Goal: Information Seeking & Learning: Learn about a topic

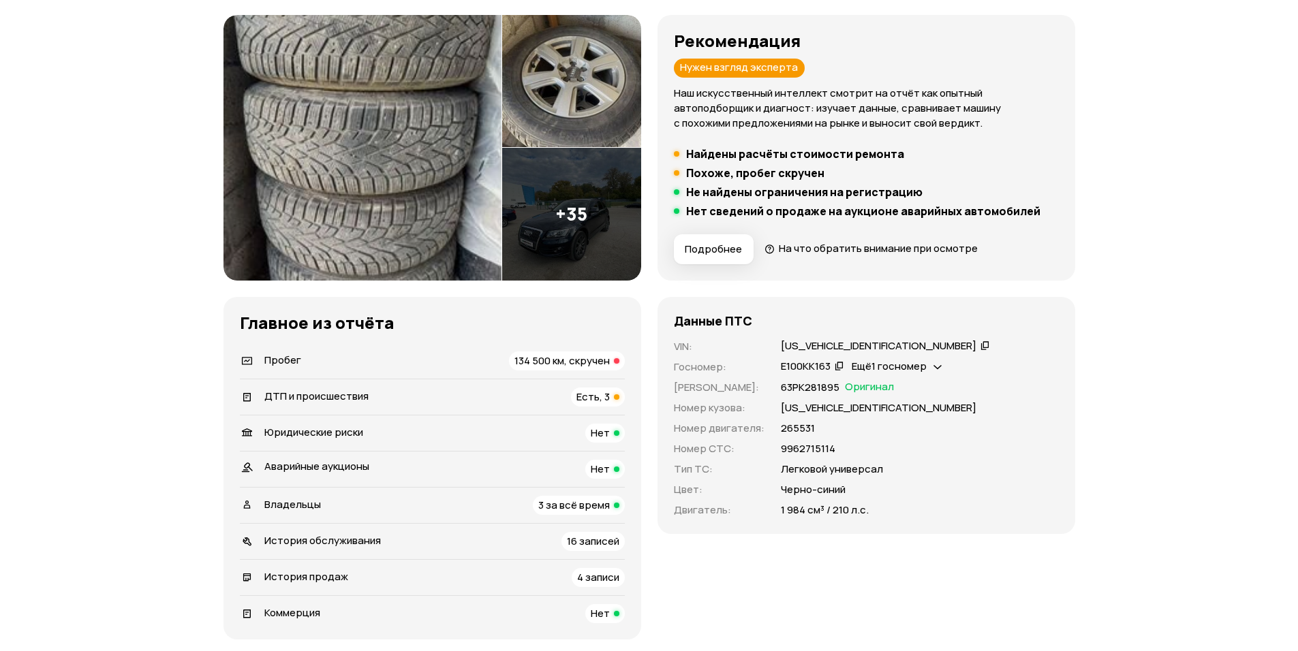
scroll to position [204, 0]
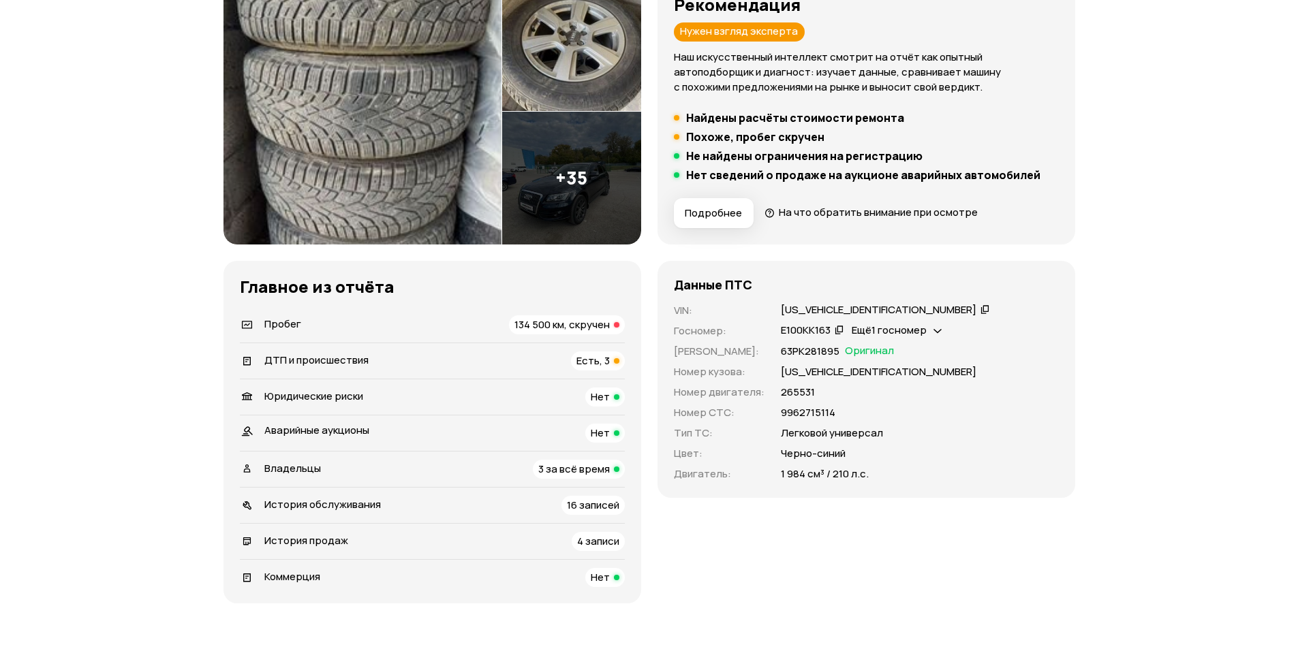
click at [920, 326] on span "Ещё 1 госномер" at bounding box center [889, 330] width 75 height 14
click at [983, 555] on div "Данные ПТС VIN : [US_VEHICLE_IDENTIFICATION_NUMBER]   Госномер : Е100КК163   Ещ…" at bounding box center [866, 432] width 418 height 343
click at [608, 365] on span "Есть, 3" at bounding box center [592, 361] width 33 height 14
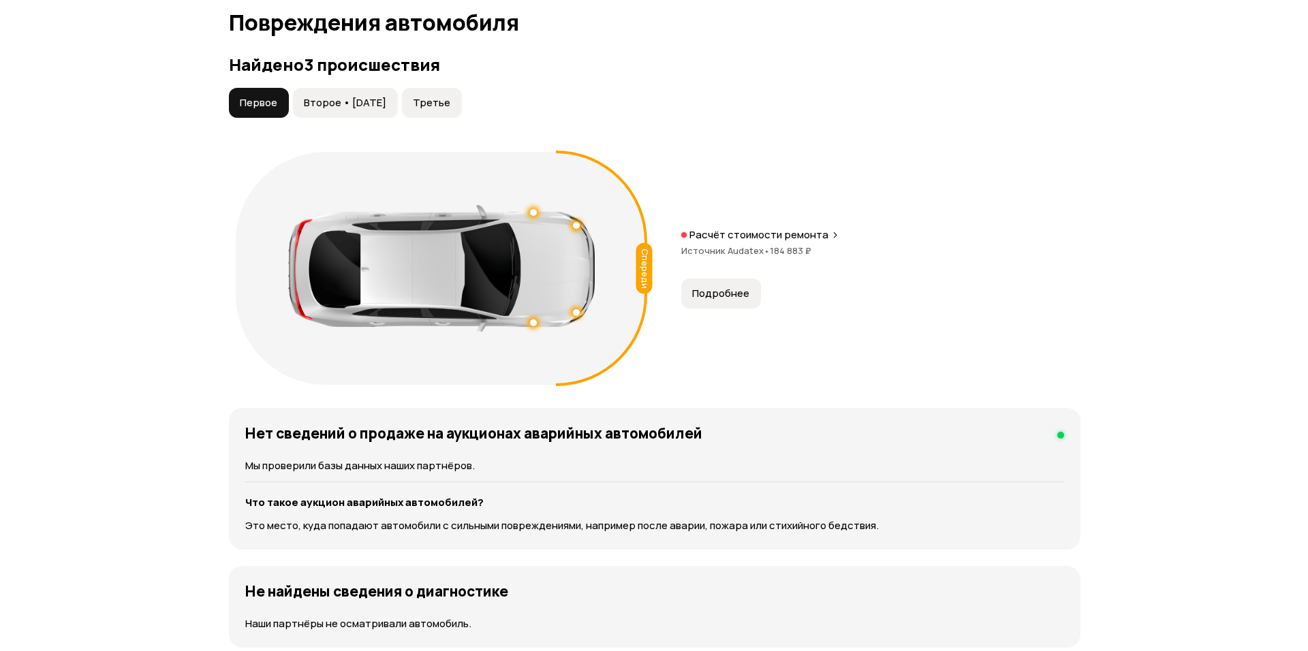
scroll to position [1411, 0]
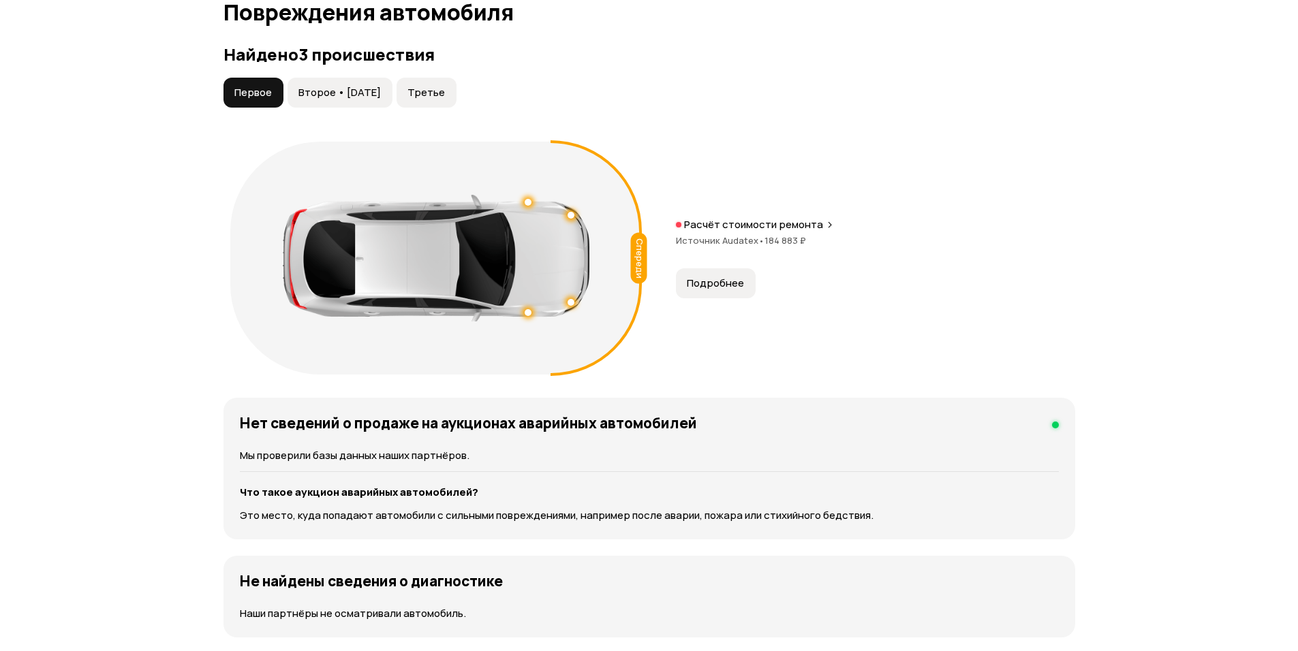
click at [699, 284] on span "Подробнее" at bounding box center [715, 284] width 57 height 14
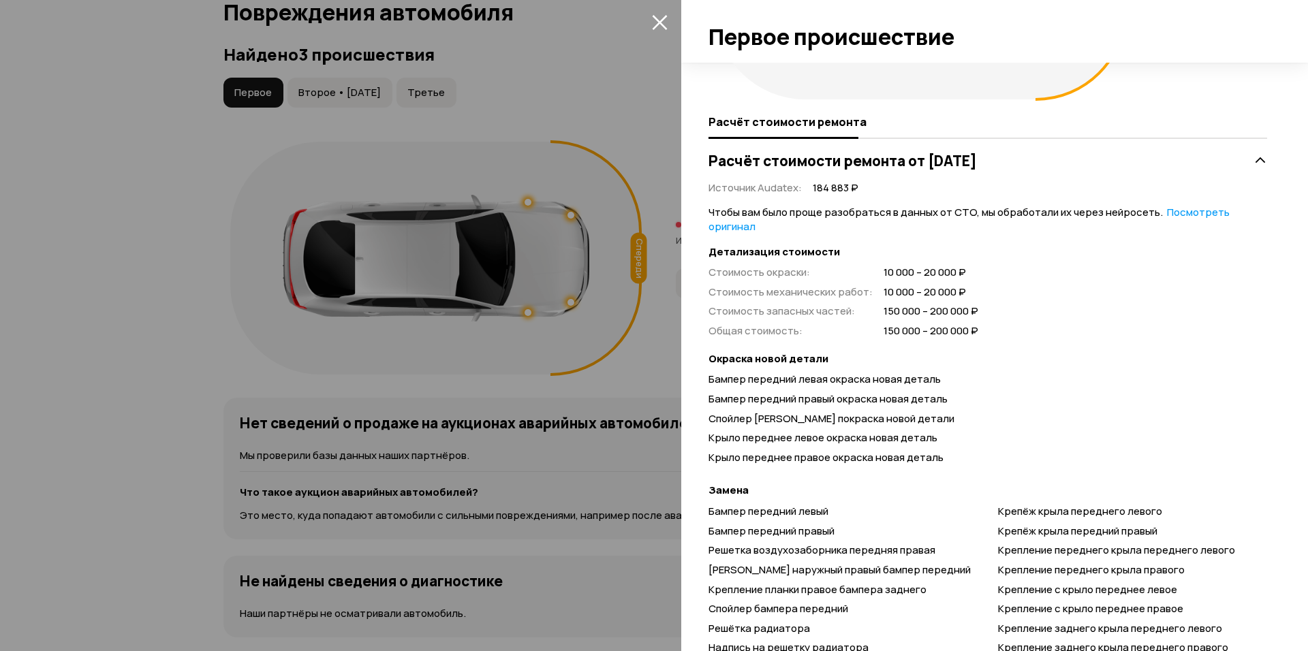
scroll to position [0, 0]
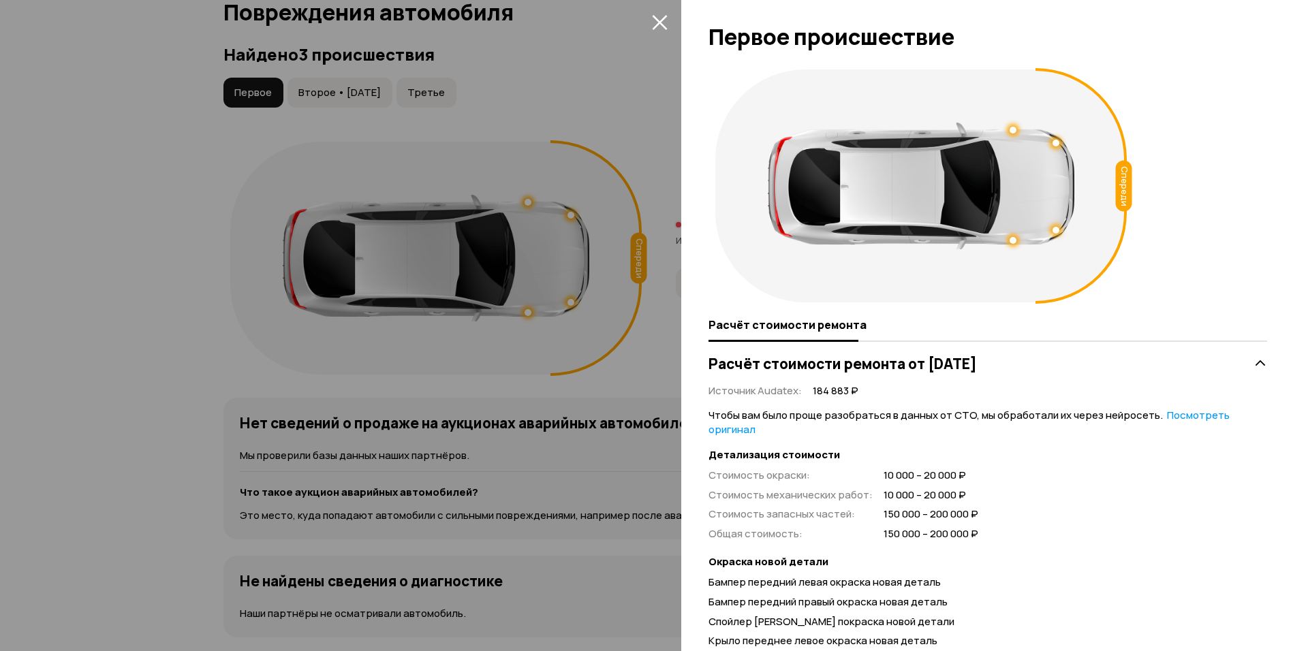
click at [662, 21] on icon "закрыть" at bounding box center [660, 22] width 16 height 16
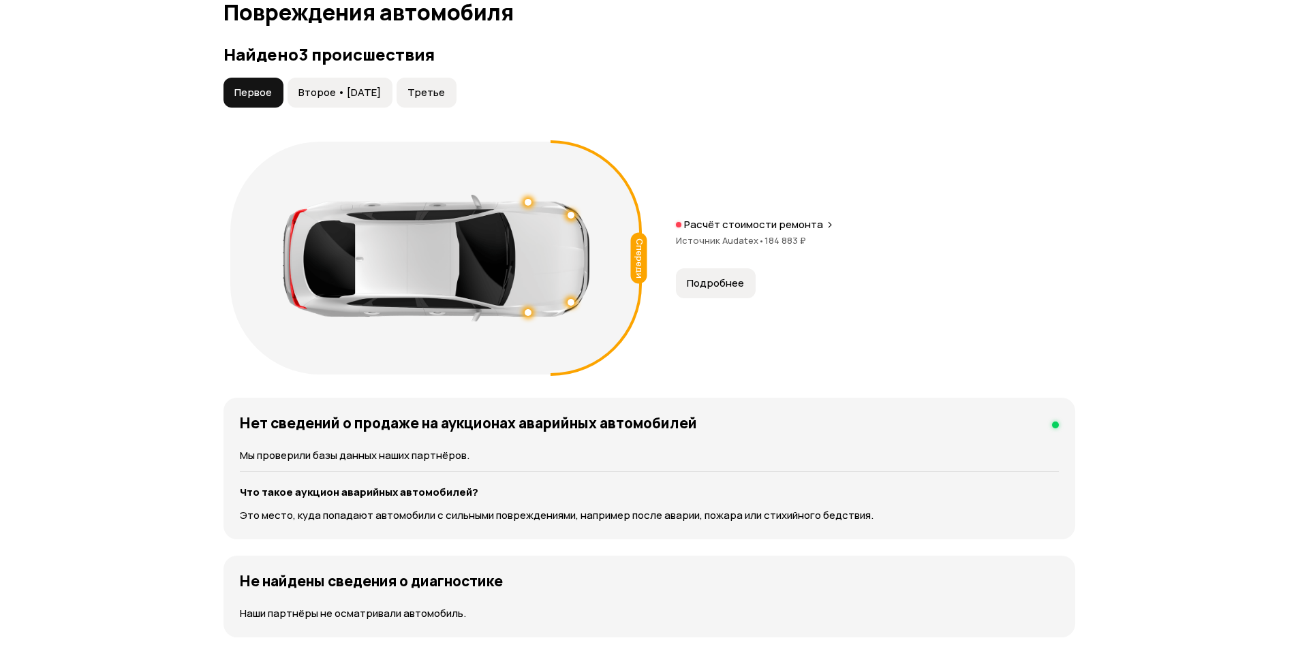
click at [371, 95] on span "Второе • [DATE]" at bounding box center [339, 93] width 82 height 14
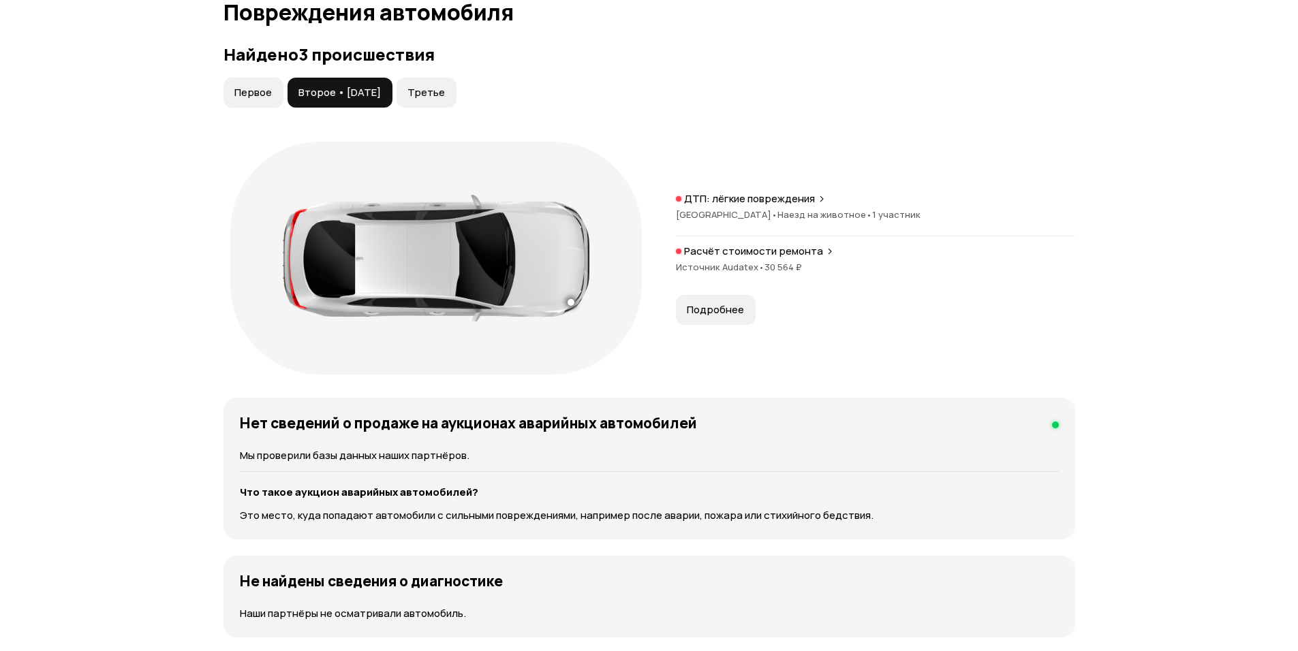
click at [743, 249] on p "Расчёт стоимости ремонта" at bounding box center [753, 252] width 139 height 14
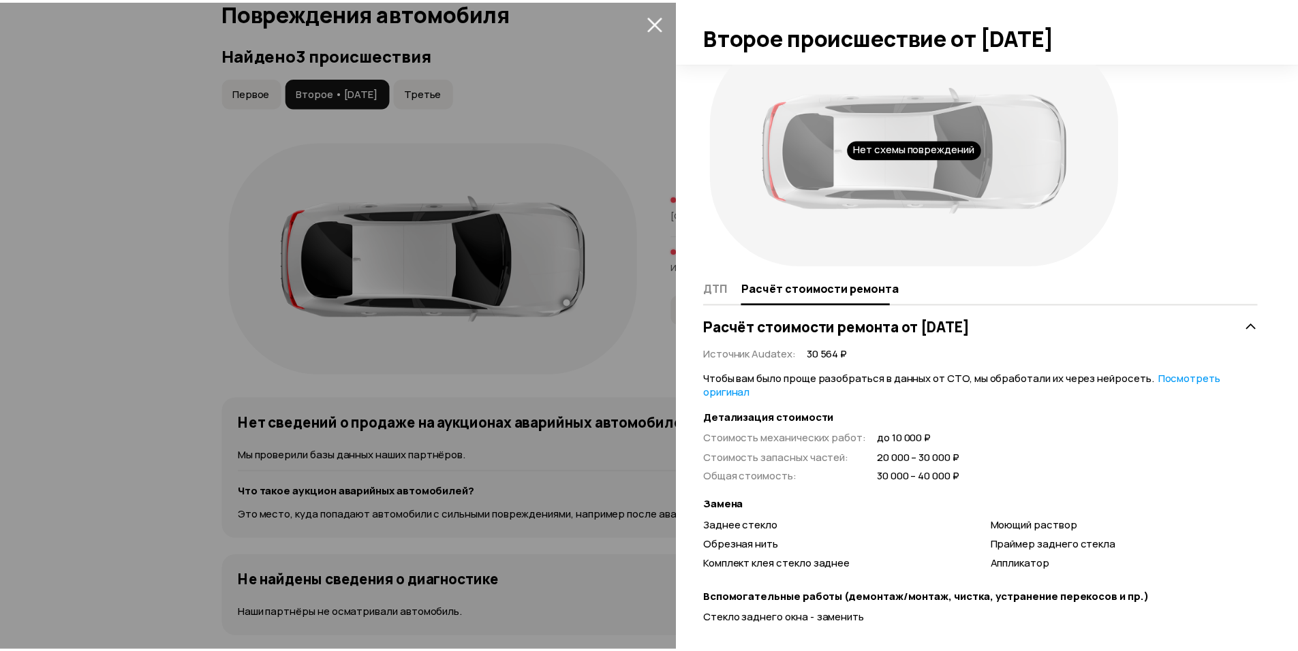
scroll to position [68, 0]
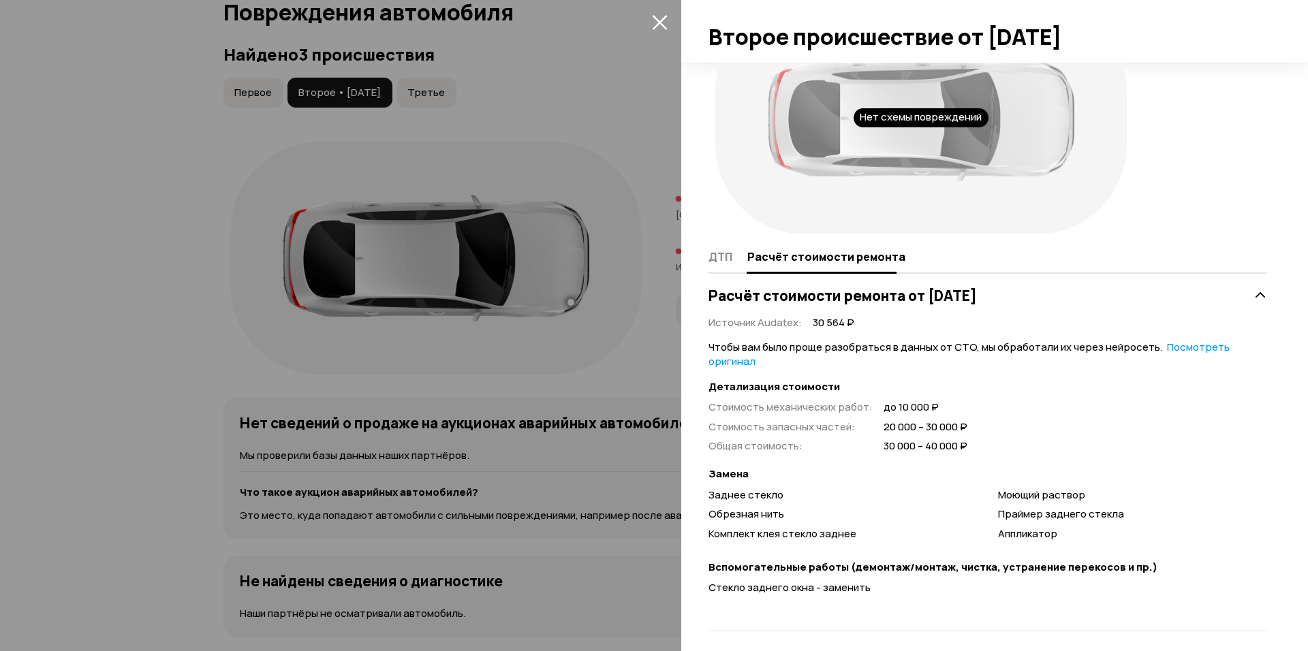
click at [663, 25] on icon "закрыть" at bounding box center [659, 22] width 15 height 15
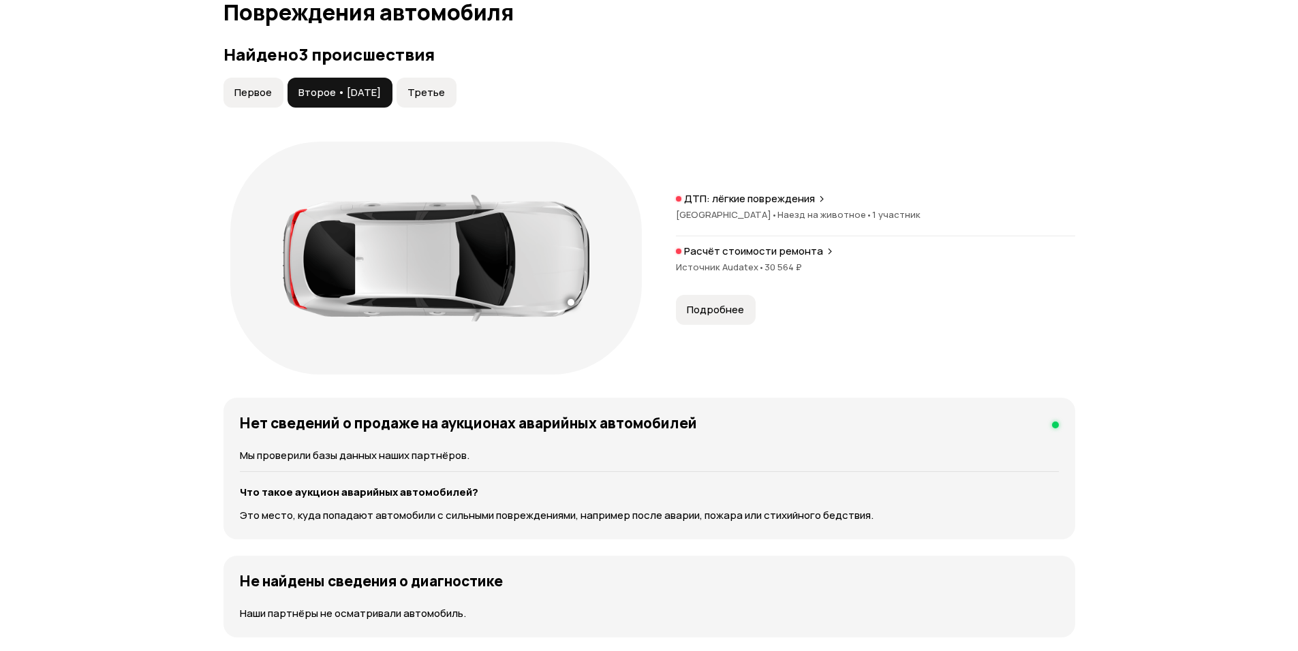
click at [437, 87] on span "Третье" at bounding box center [425, 93] width 37 height 14
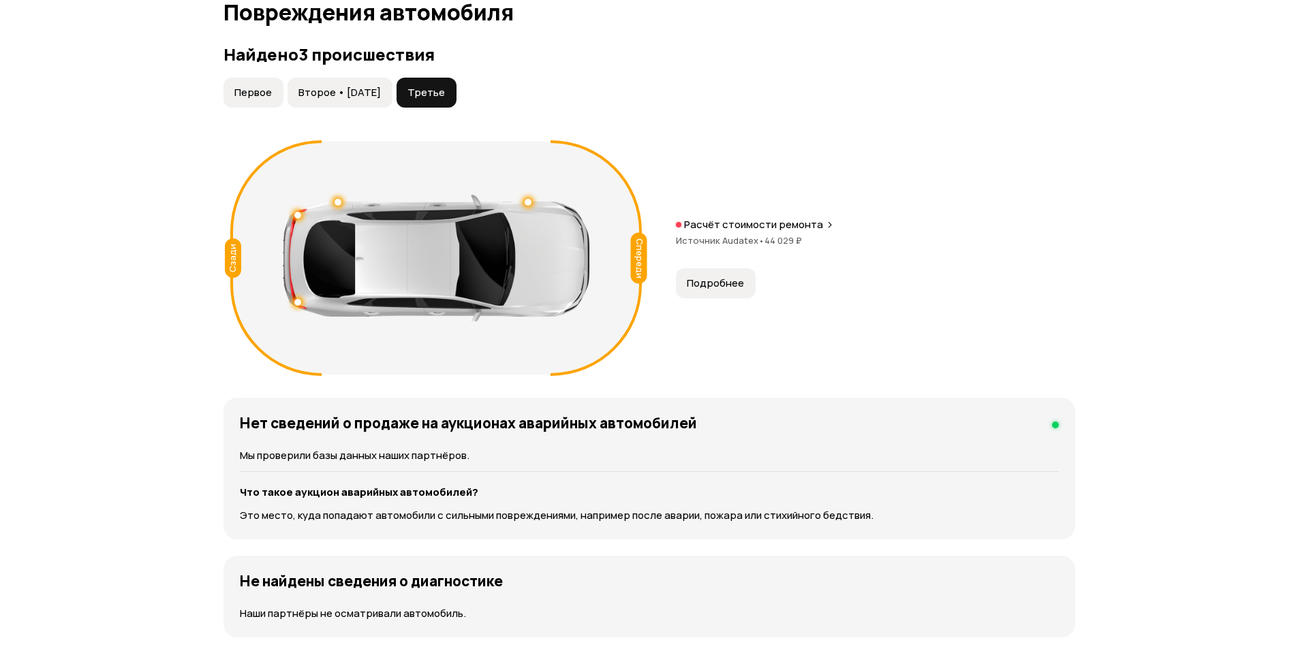
click at [715, 283] on span "Подробнее" at bounding box center [715, 284] width 57 height 14
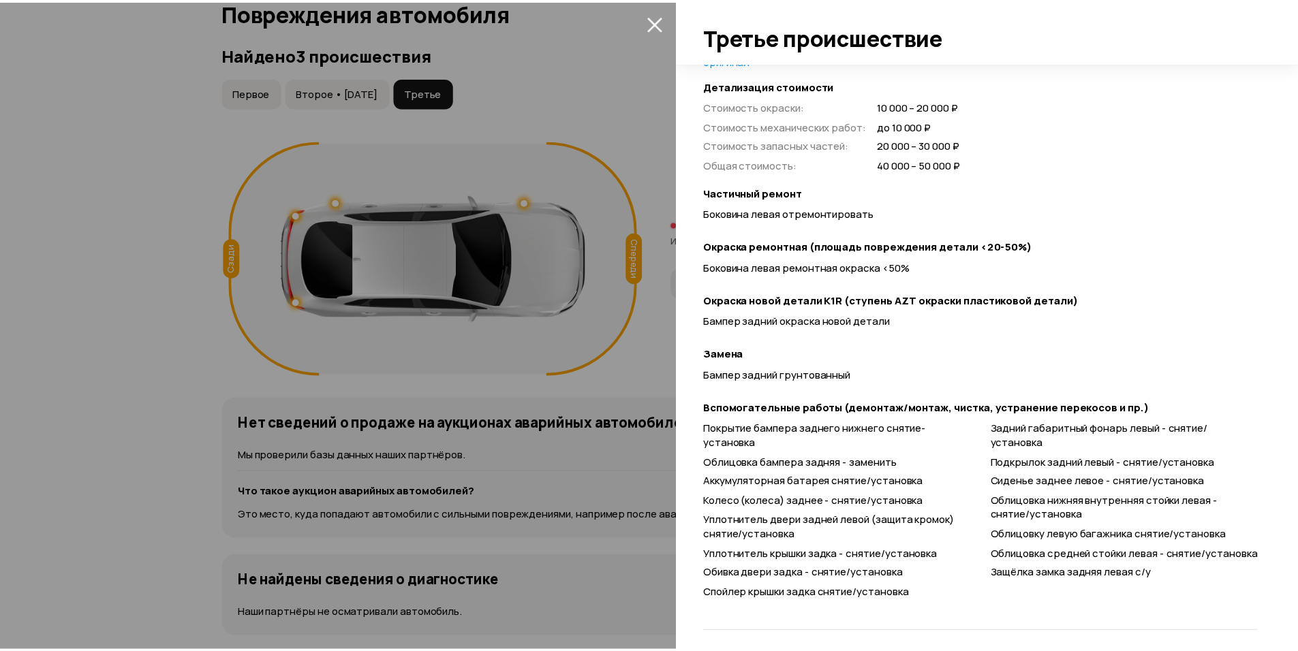
scroll to position [377, 0]
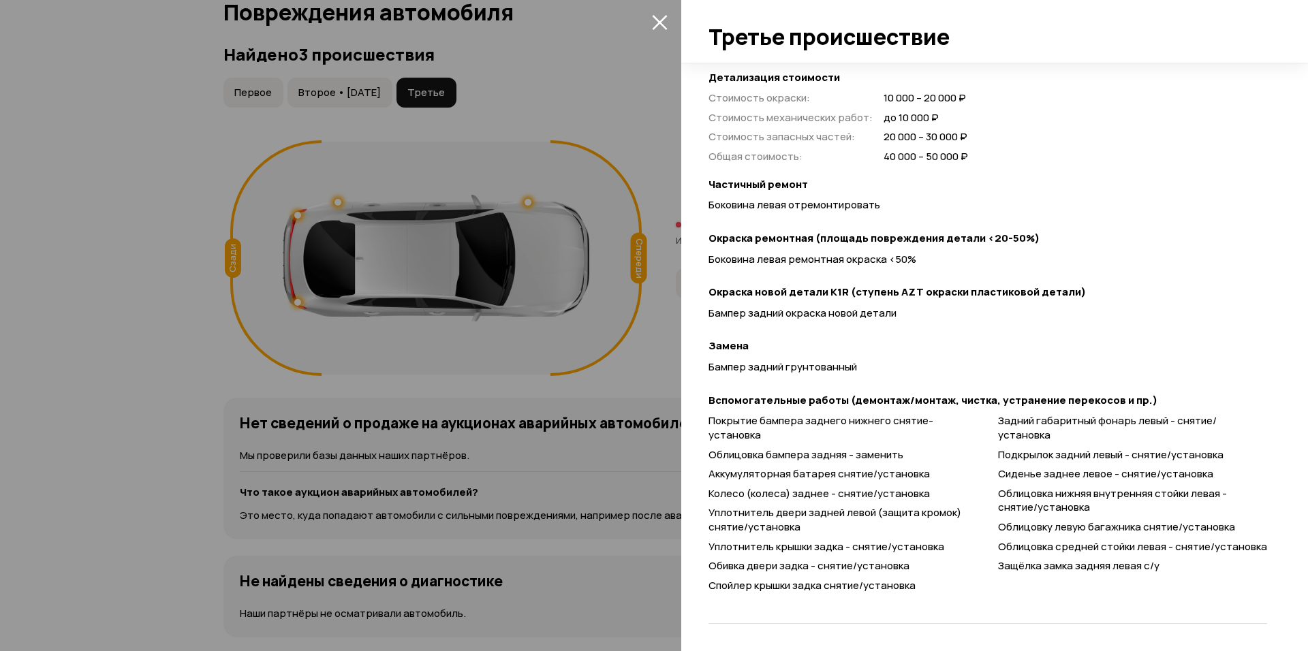
click at [549, 396] on div at bounding box center [654, 325] width 1308 height 651
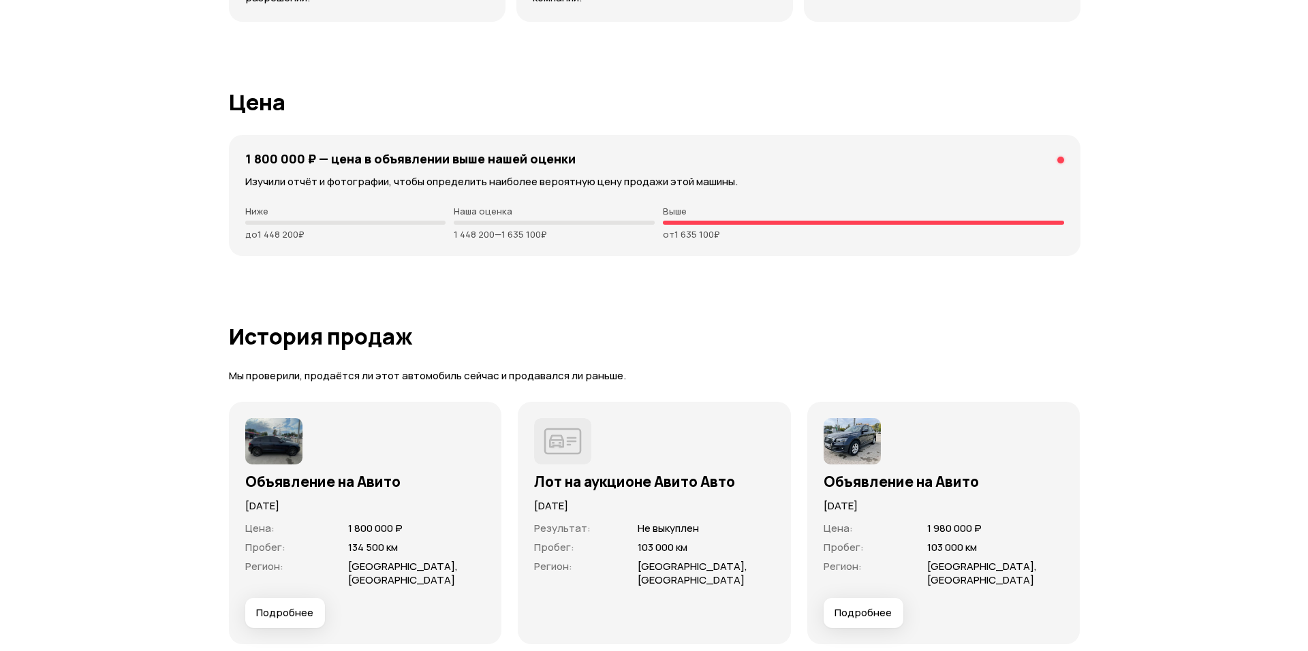
scroll to position [3591, 0]
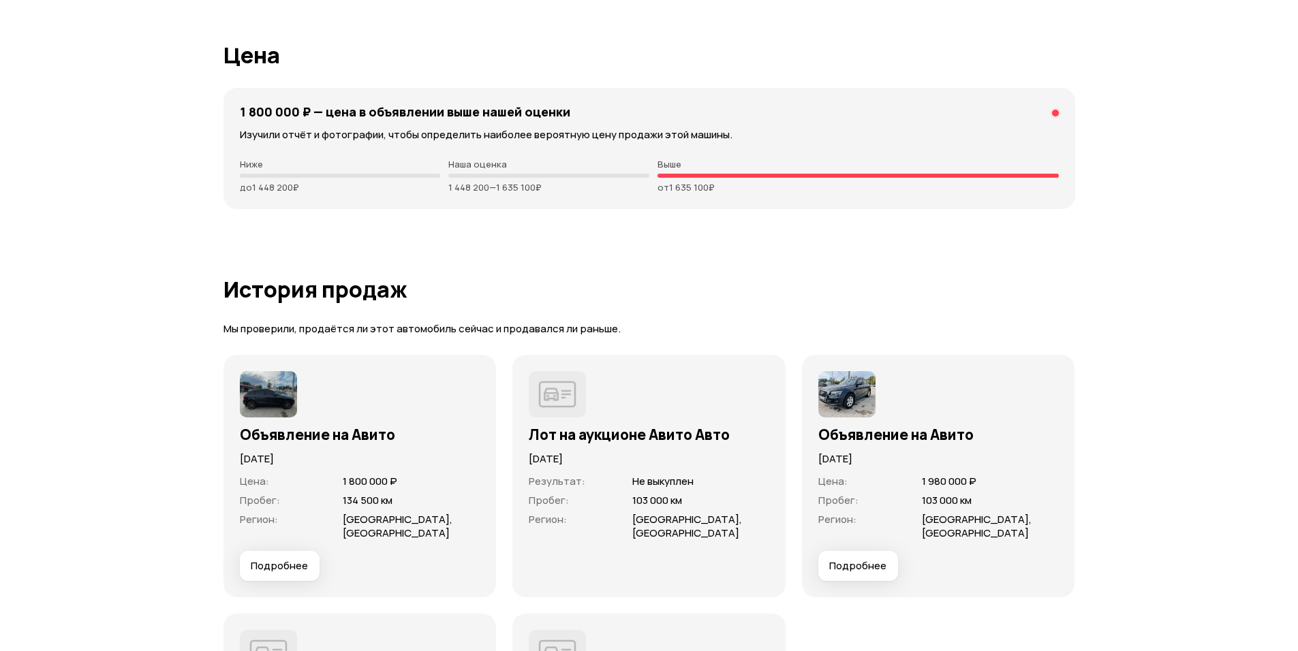
click at [863, 392] on img at bounding box center [846, 394] width 57 height 46
click at [857, 409] on img at bounding box center [846, 394] width 57 height 46
click at [881, 554] on button "Подробнее" at bounding box center [858, 566] width 80 height 30
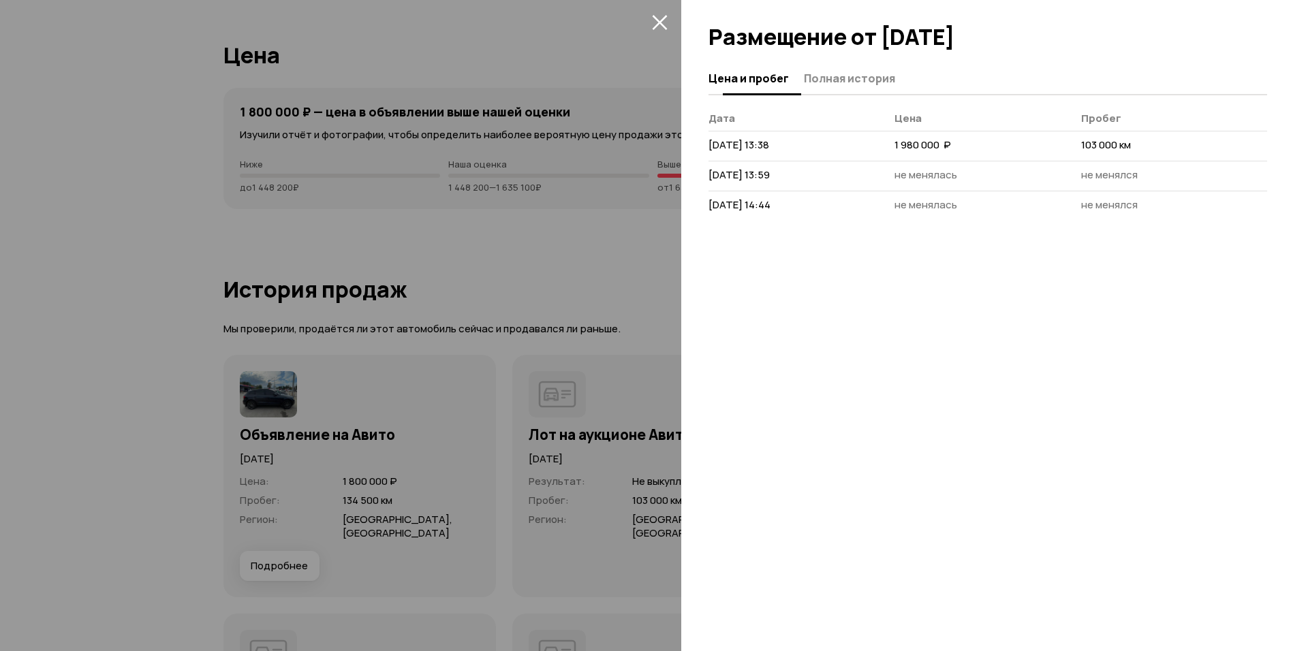
click at [827, 77] on span "Полная история" at bounding box center [849, 79] width 91 height 14
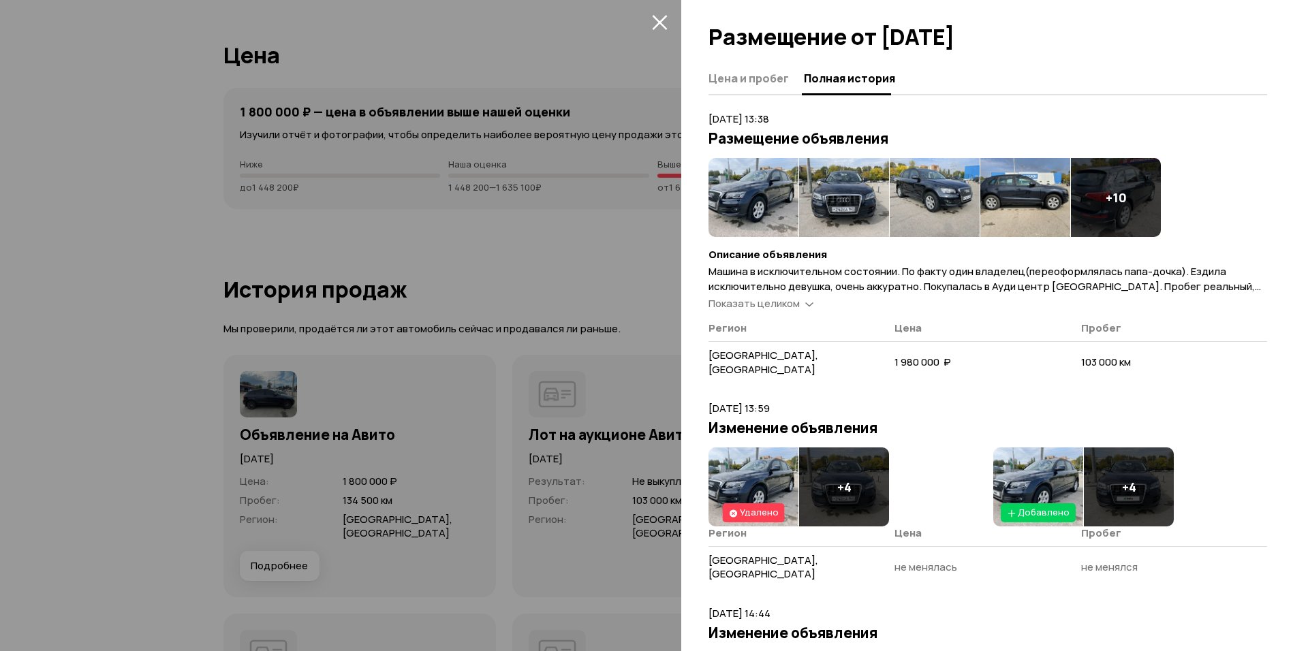
click at [749, 192] on img at bounding box center [753, 197] width 90 height 79
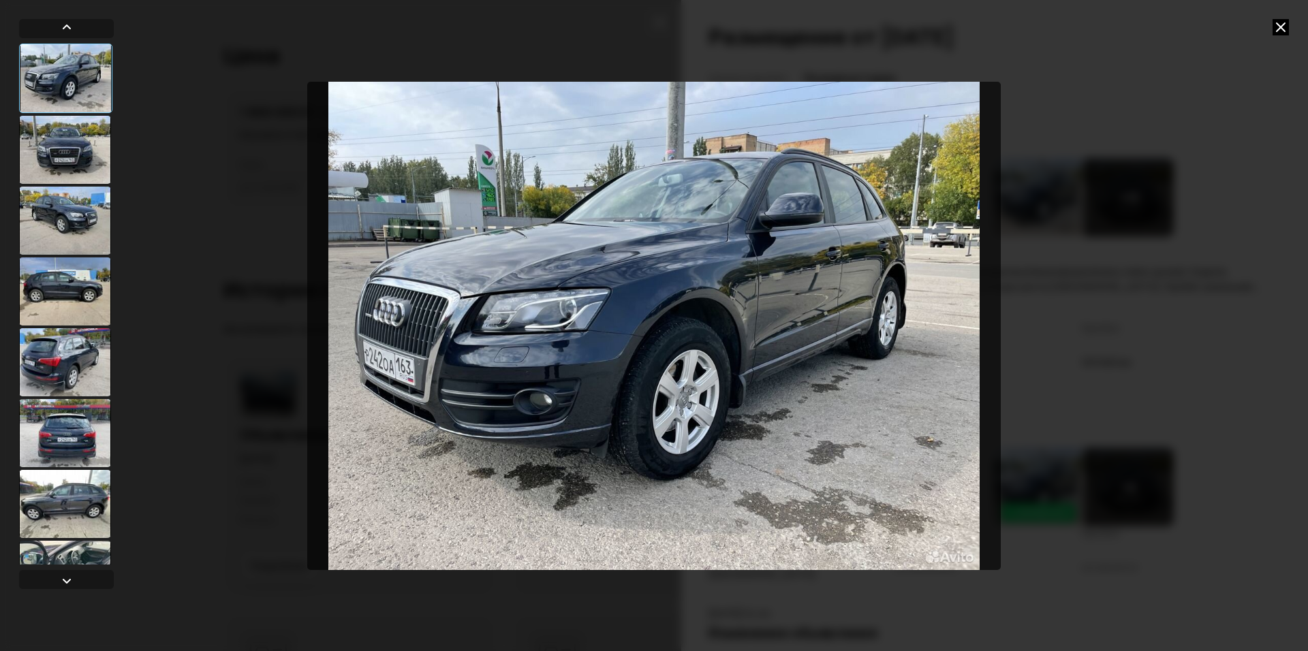
click at [89, 133] on div at bounding box center [65, 150] width 92 height 68
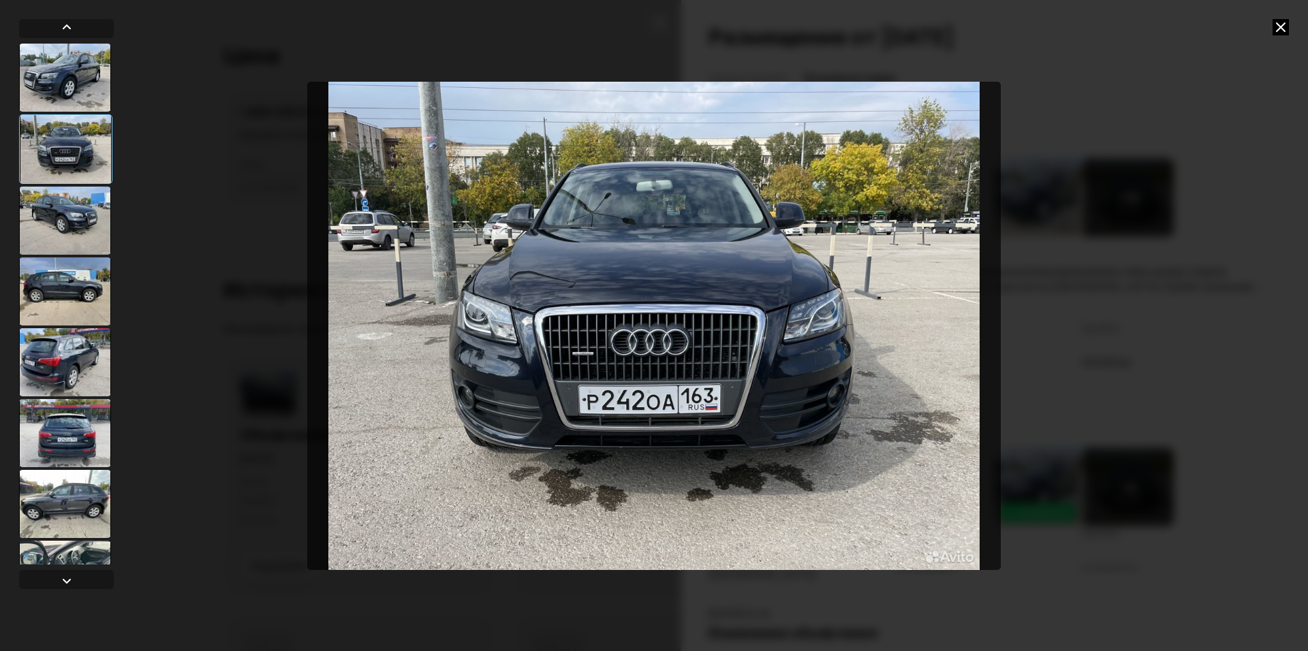
click at [80, 220] on div at bounding box center [65, 221] width 92 height 68
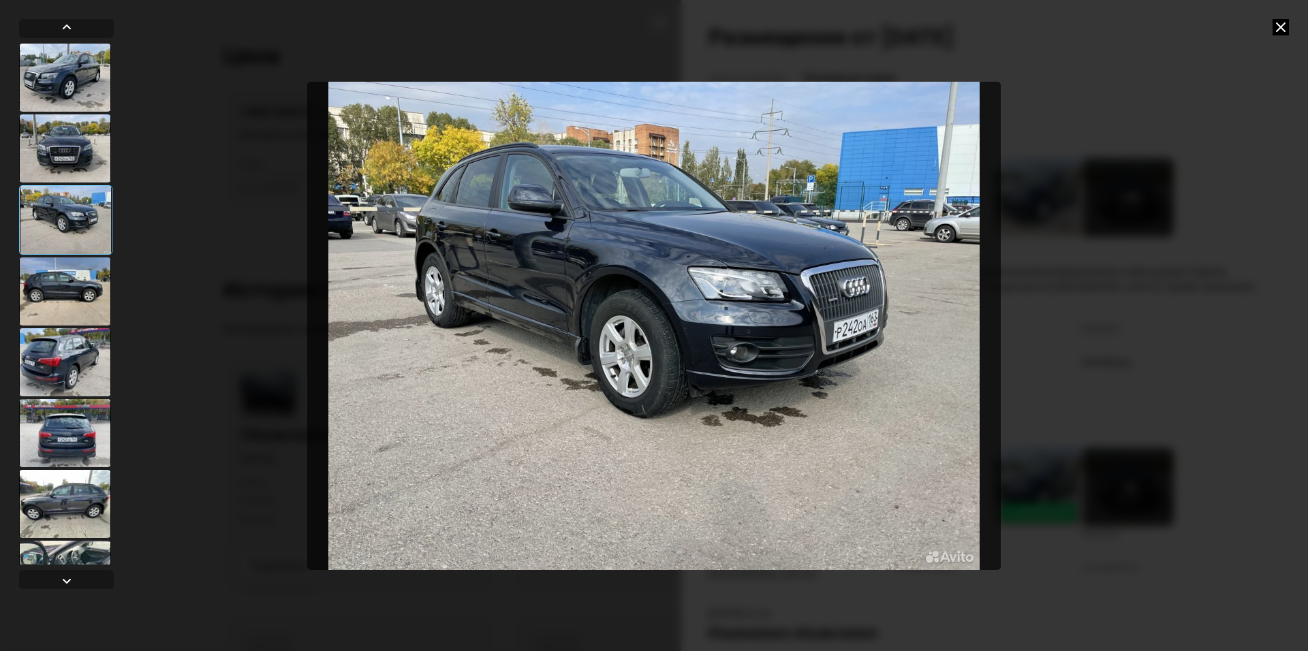
click at [87, 285] on div at bounding box center [65, 291] width 92 height 68
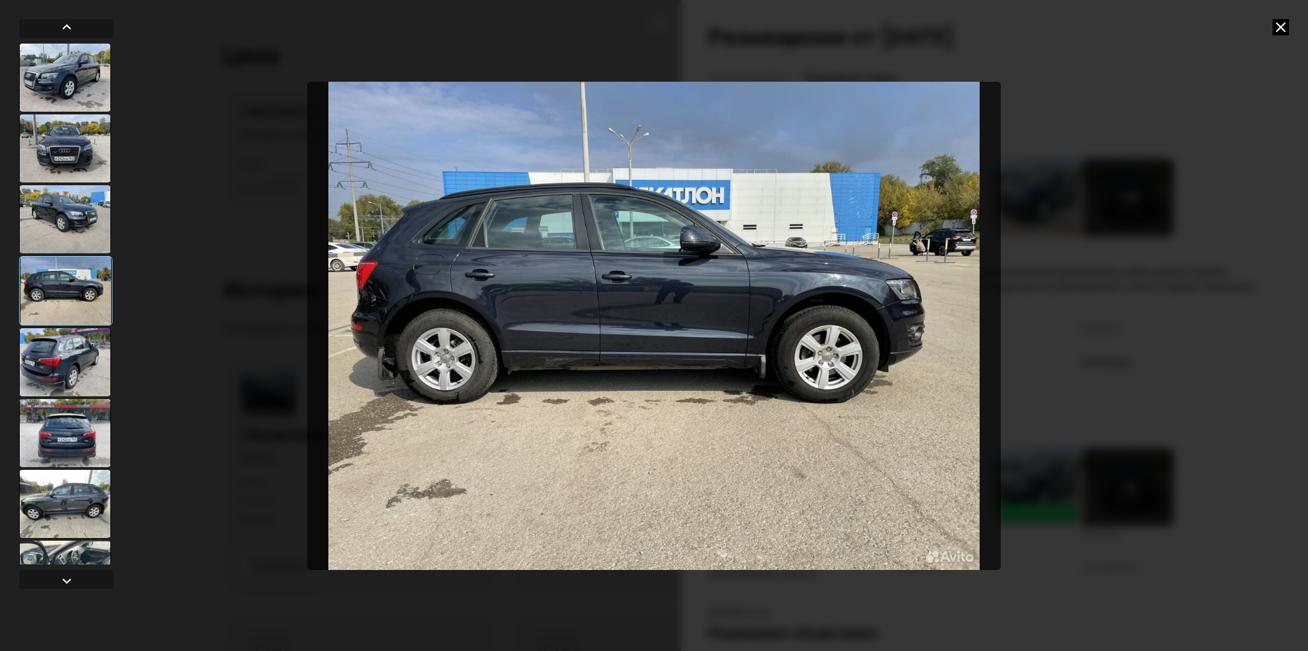
click at [59, 341] on div at bounding box center [65, 362] width 92 height 68
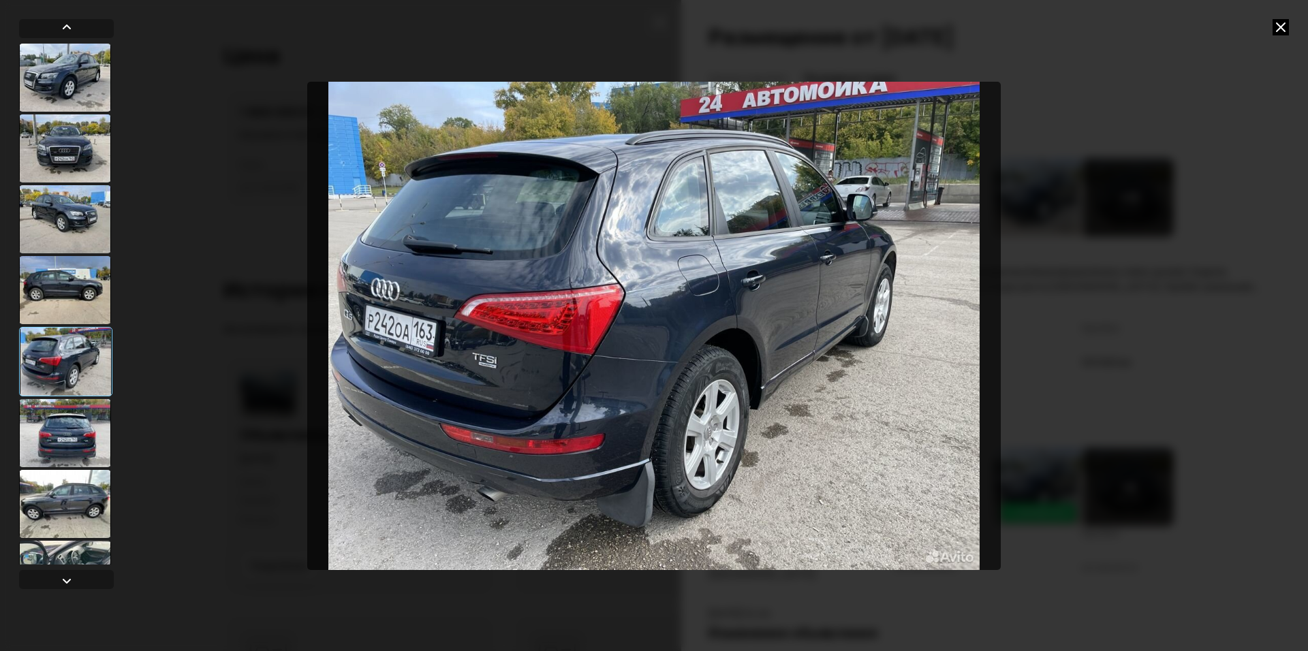
click at [67, 410] on div at bounding box center [65, 433] width 92 height 68
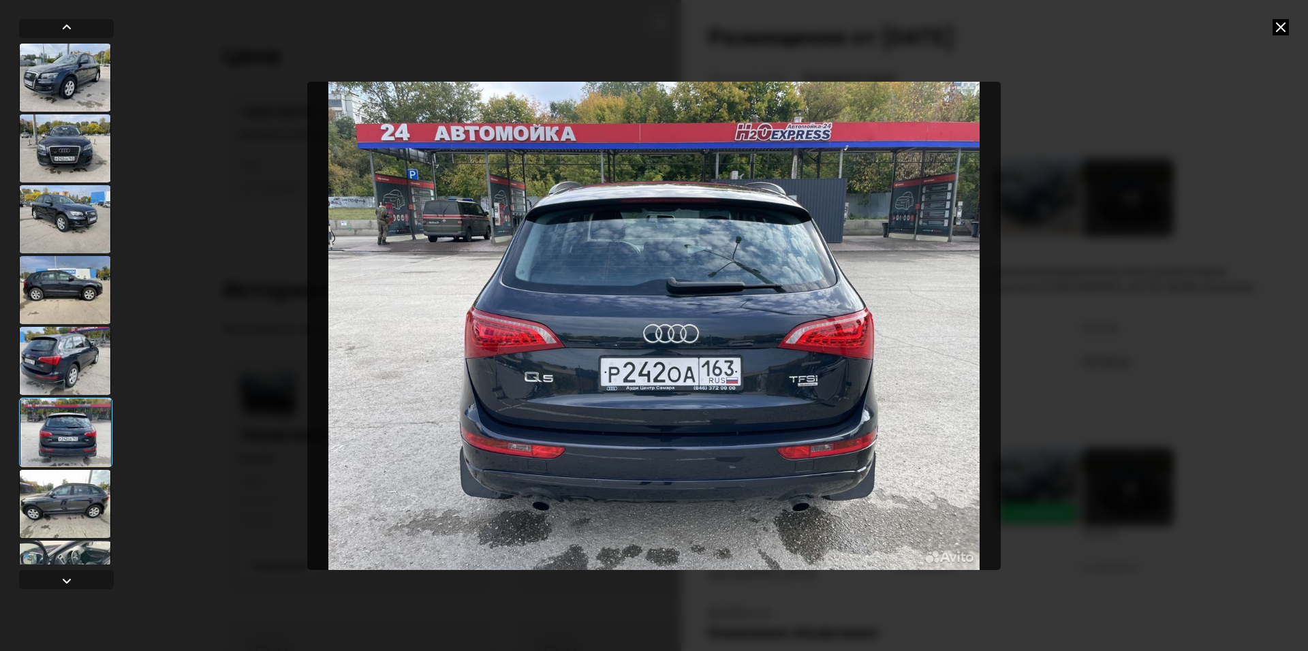
click at [67, 479] on div at bounding box center [65, 504] width 92 height 68
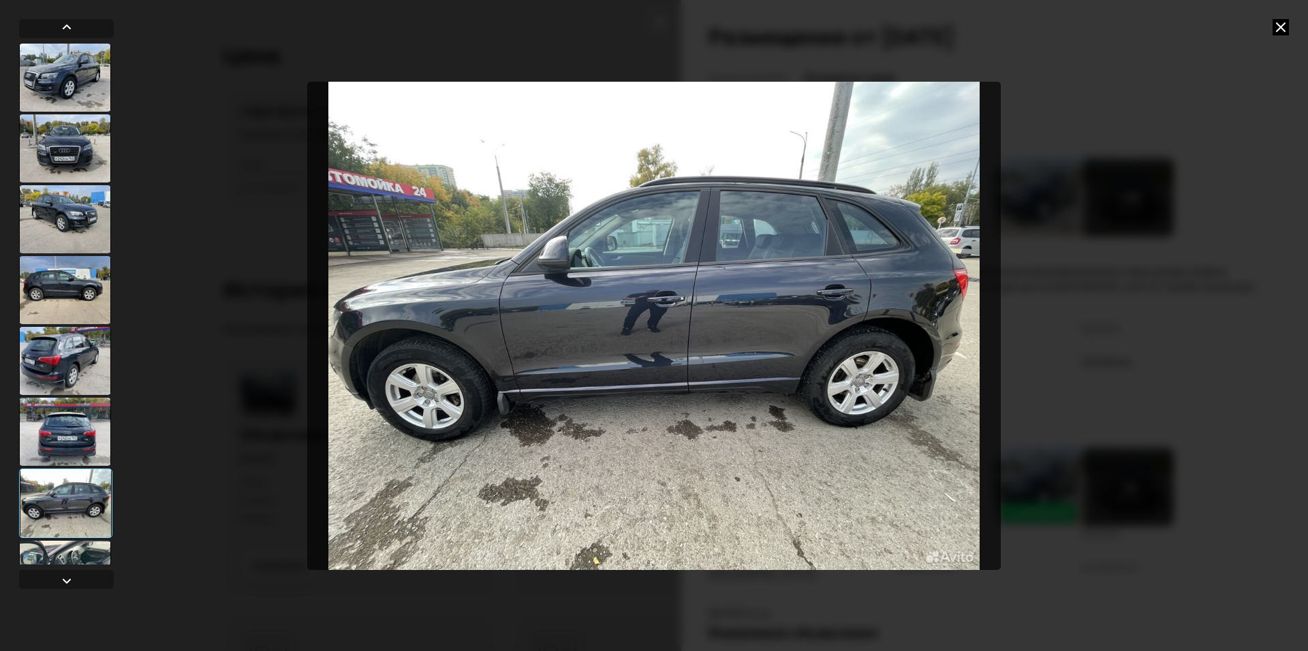
scroll to position [68, 0]
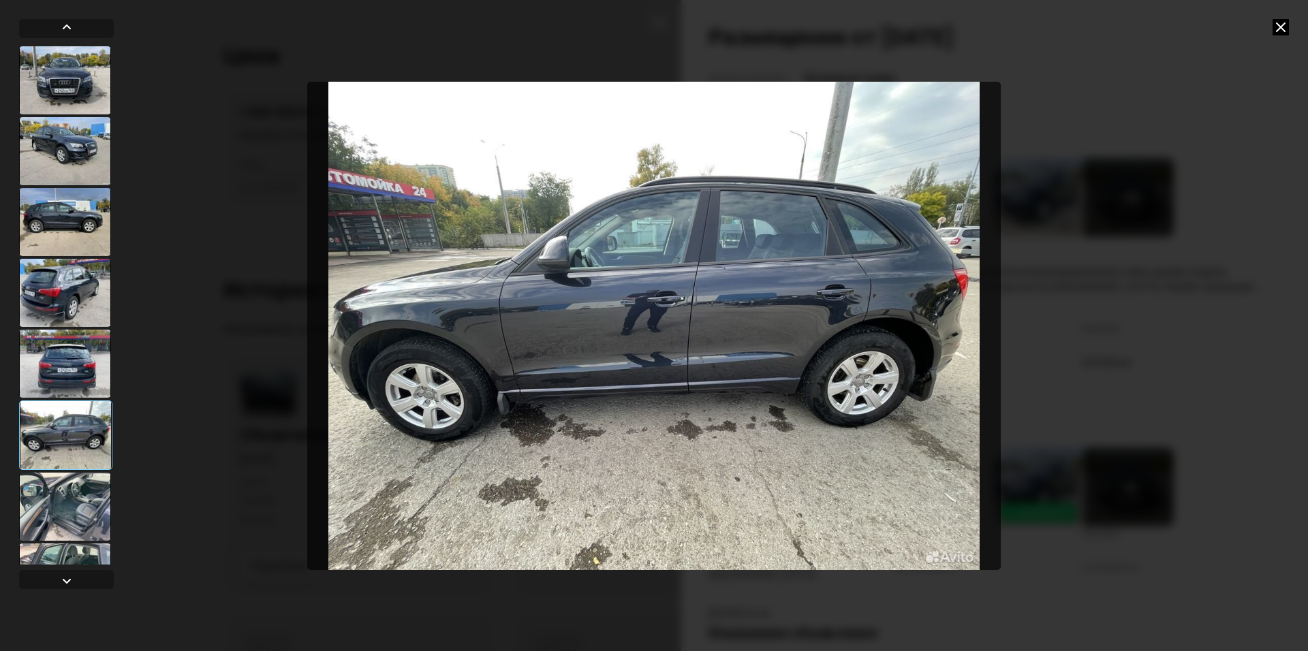
click at [74, 518] on div at bounding box center [65, 507] width 92 height 68
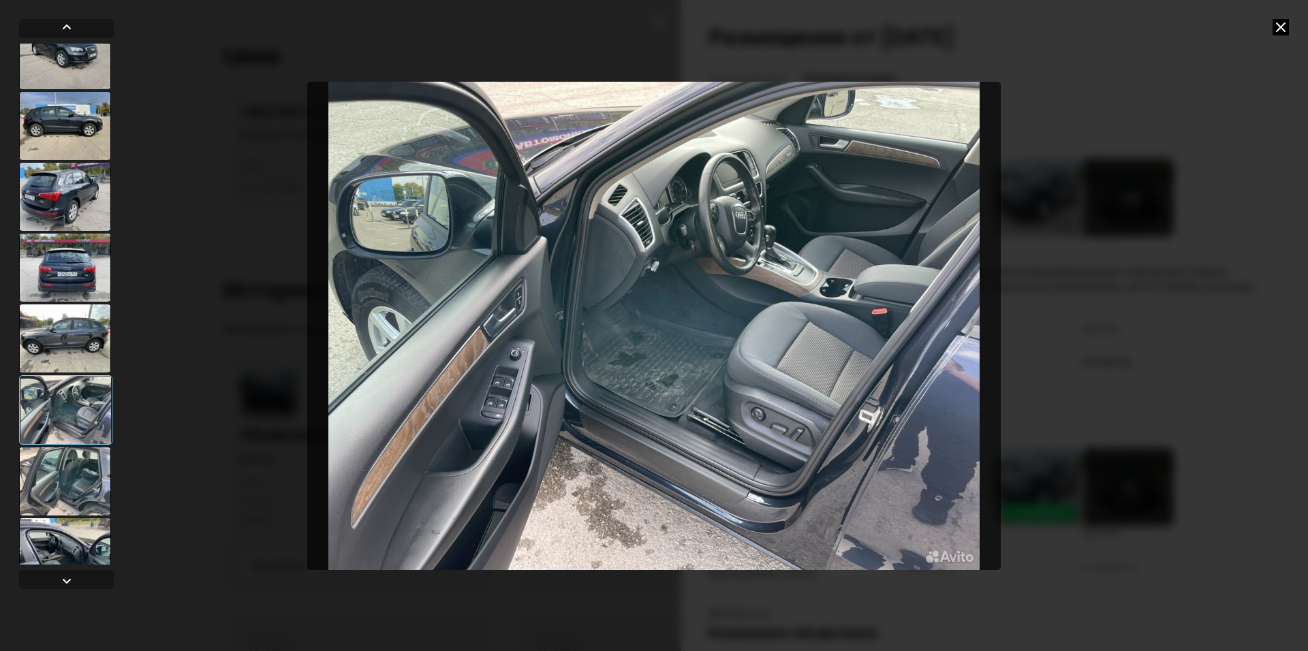
scroll to position [204, 0]
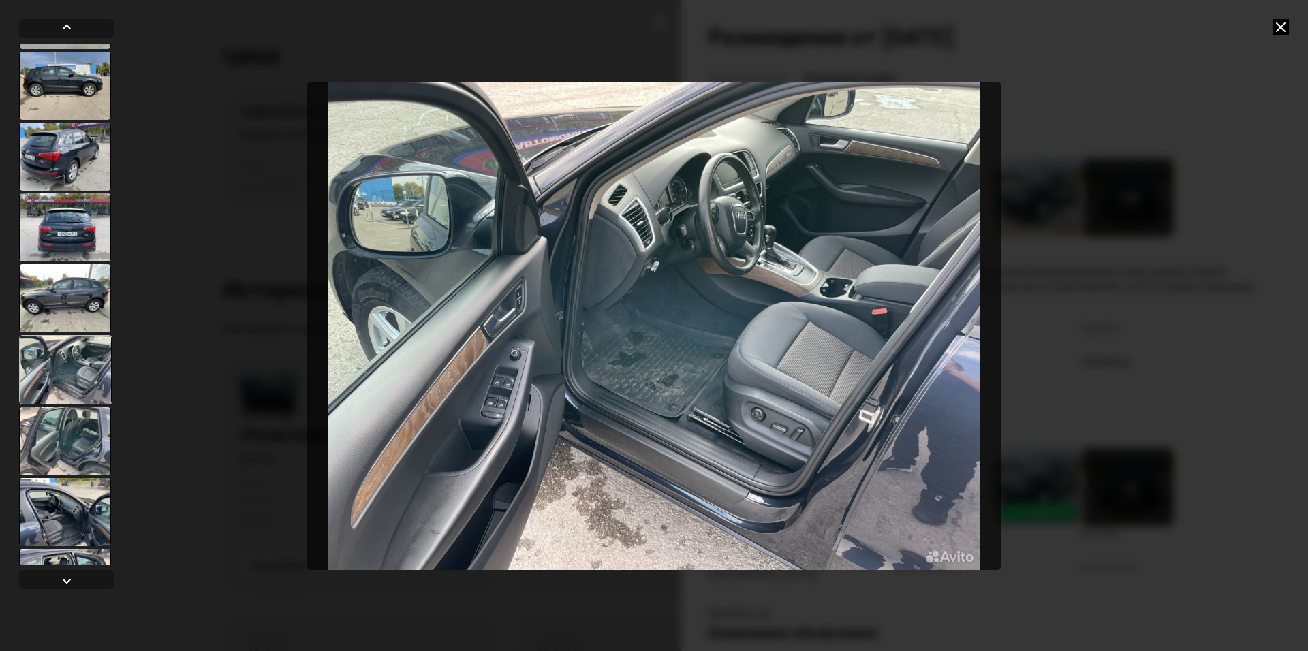
click at [77, 462] on div at bounding box center [65, 441] width 92 height 68
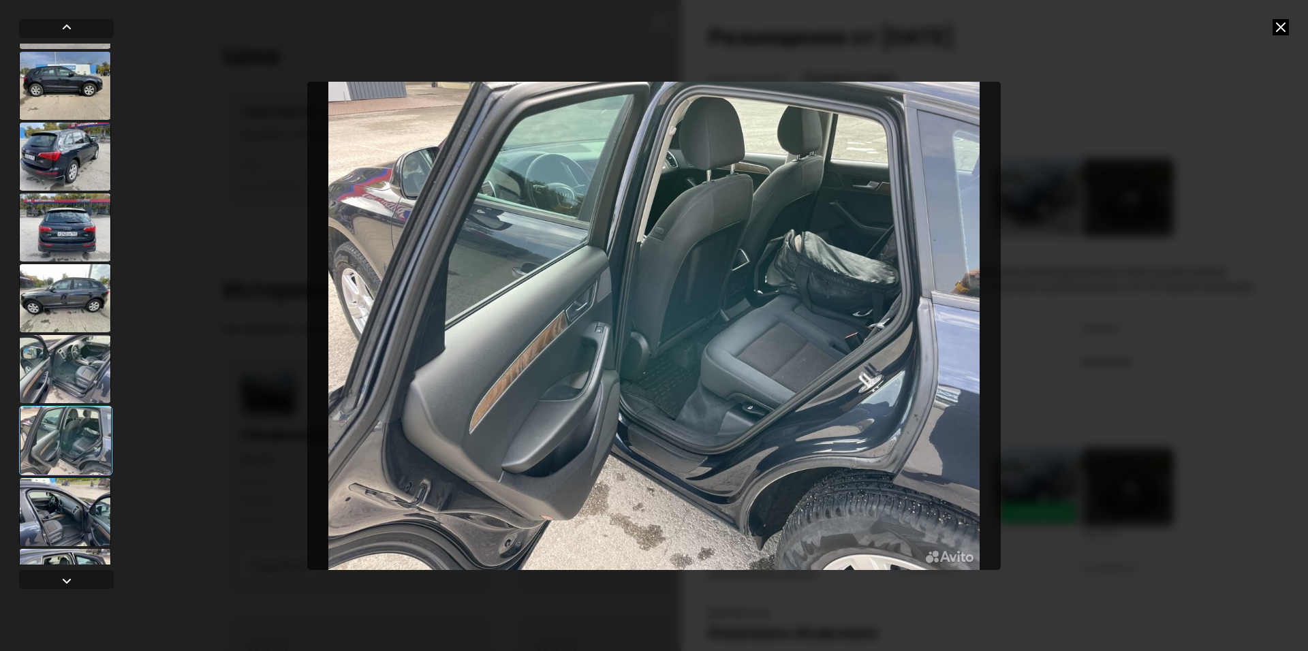
click at [78, 496] on div at bounding box center [65, 512] width 92 height 68
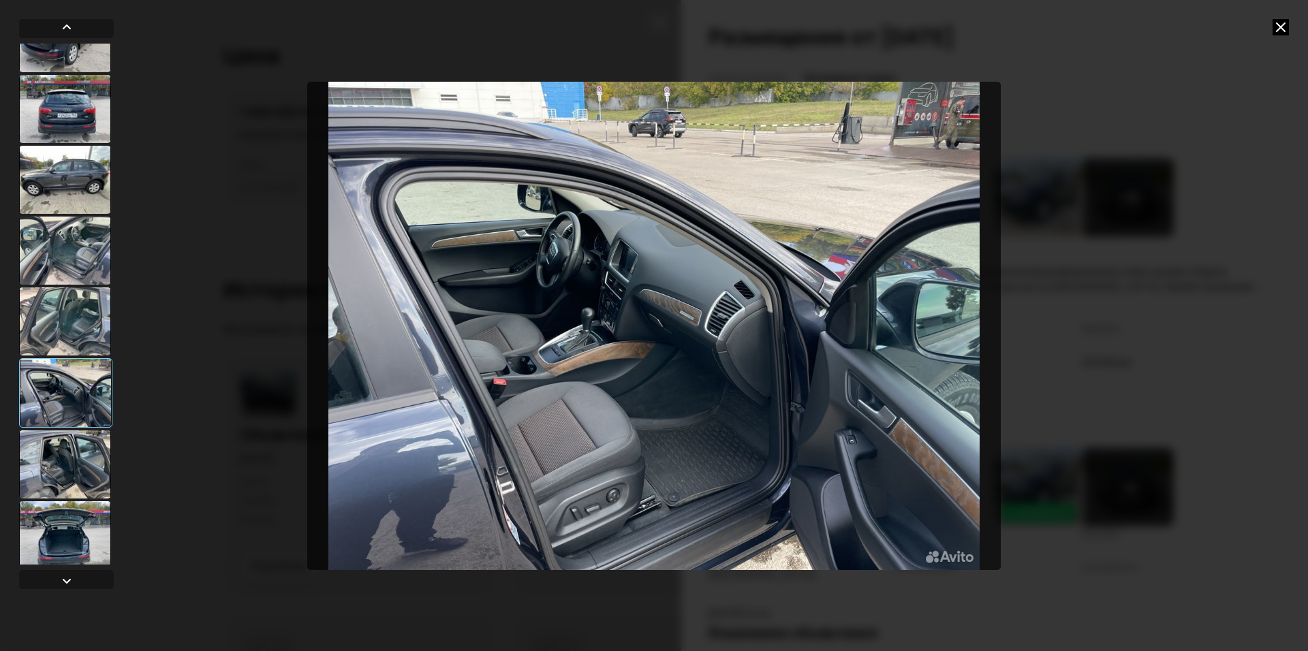
scroll to position [341, 0]
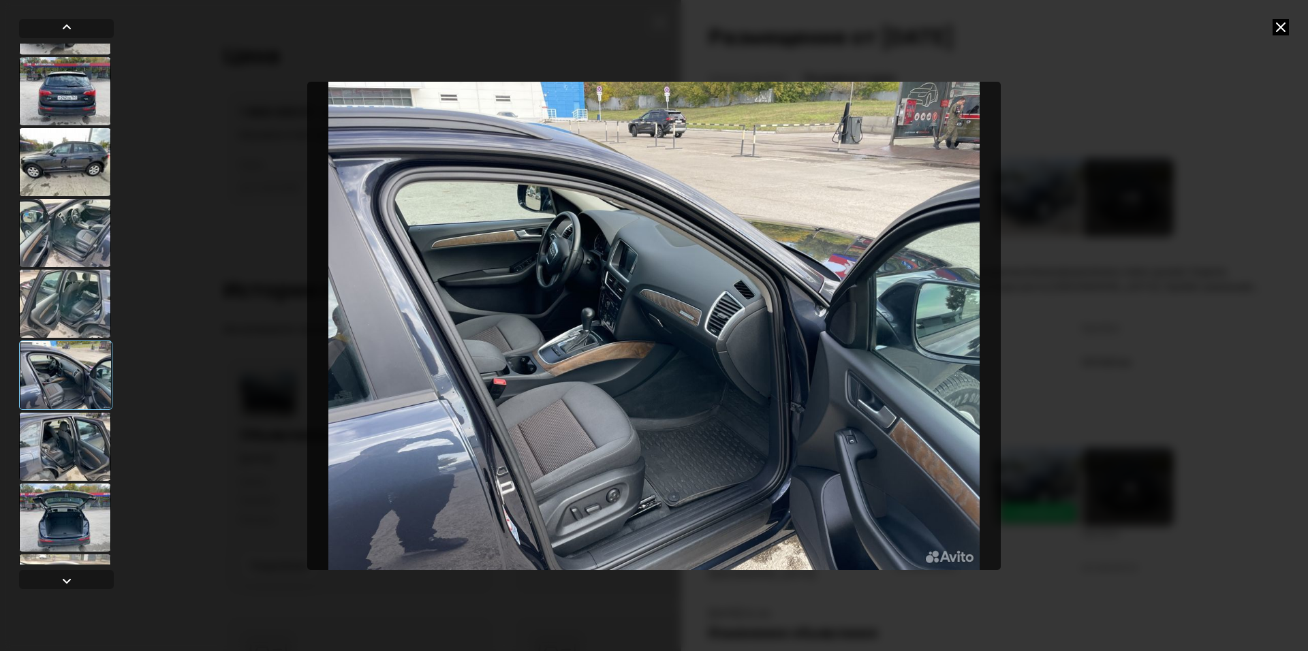
click at [78, 460] on div at bounding box center [65, 447] width 92 height 68
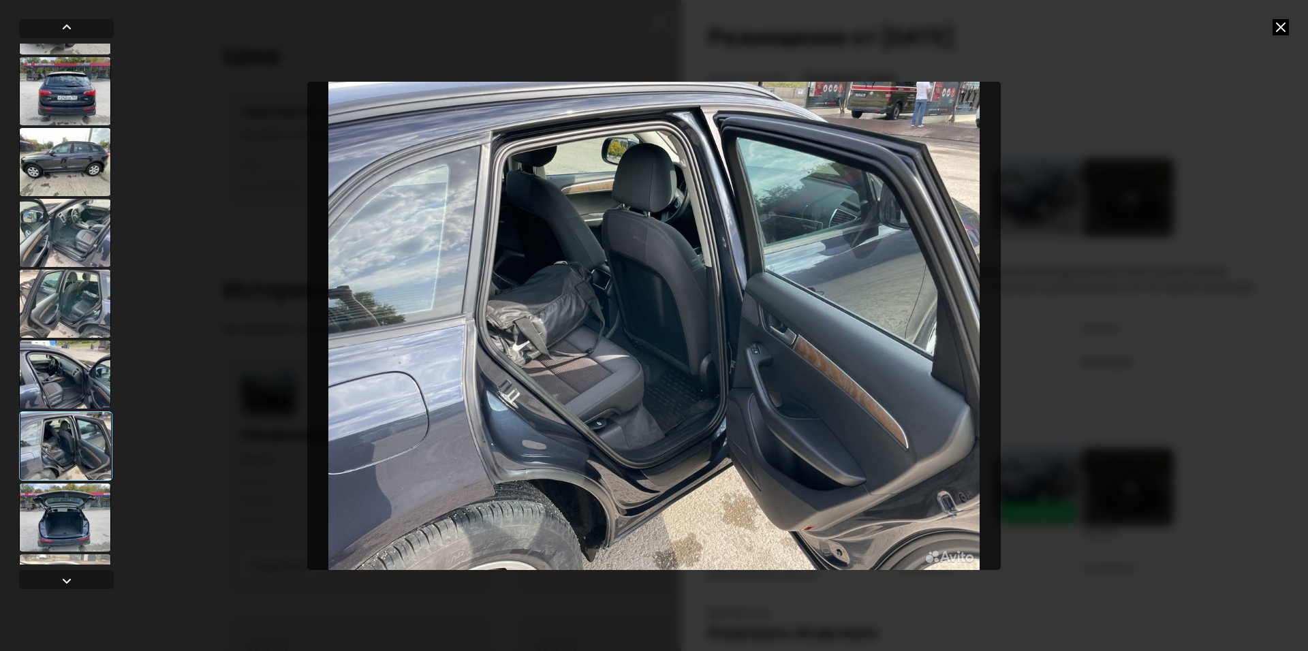
click at [87, 505] on div at bounding box center [65, 518] width 92 height 68
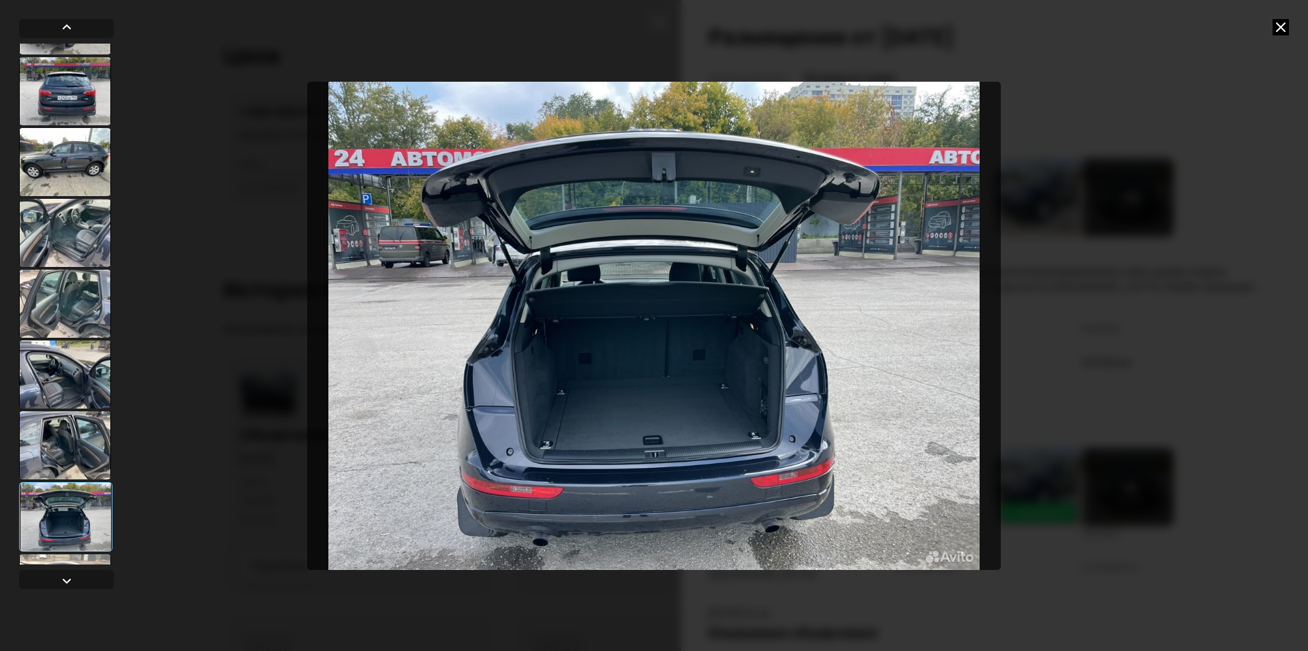
click at [92, 525] on div at bounding box center [65, 516] width 93 height 69
click at [91, 554] on div at bounding box center [66, 304] width 95 height 521
click at [93, 559] on div at bounding box center [65, 589] width 92 height 68
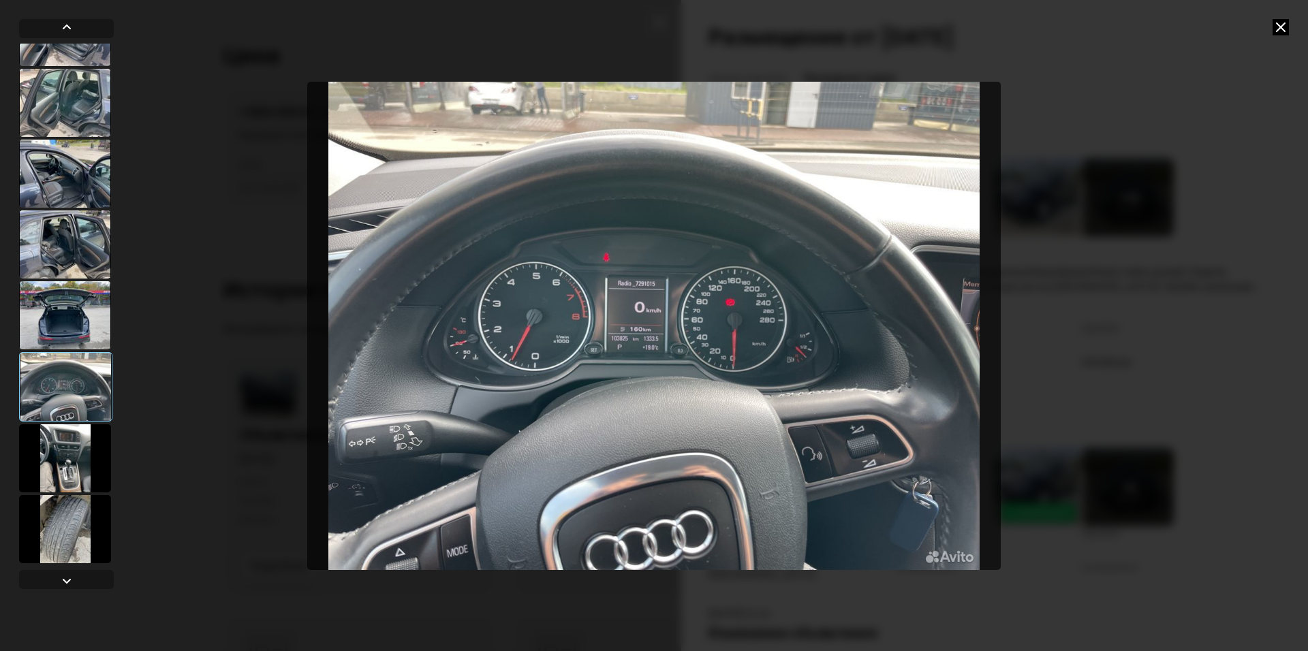
scroll to position [543, 0]
click at [75, 519] on div at bounding box center [65, 528] width 92 height 68
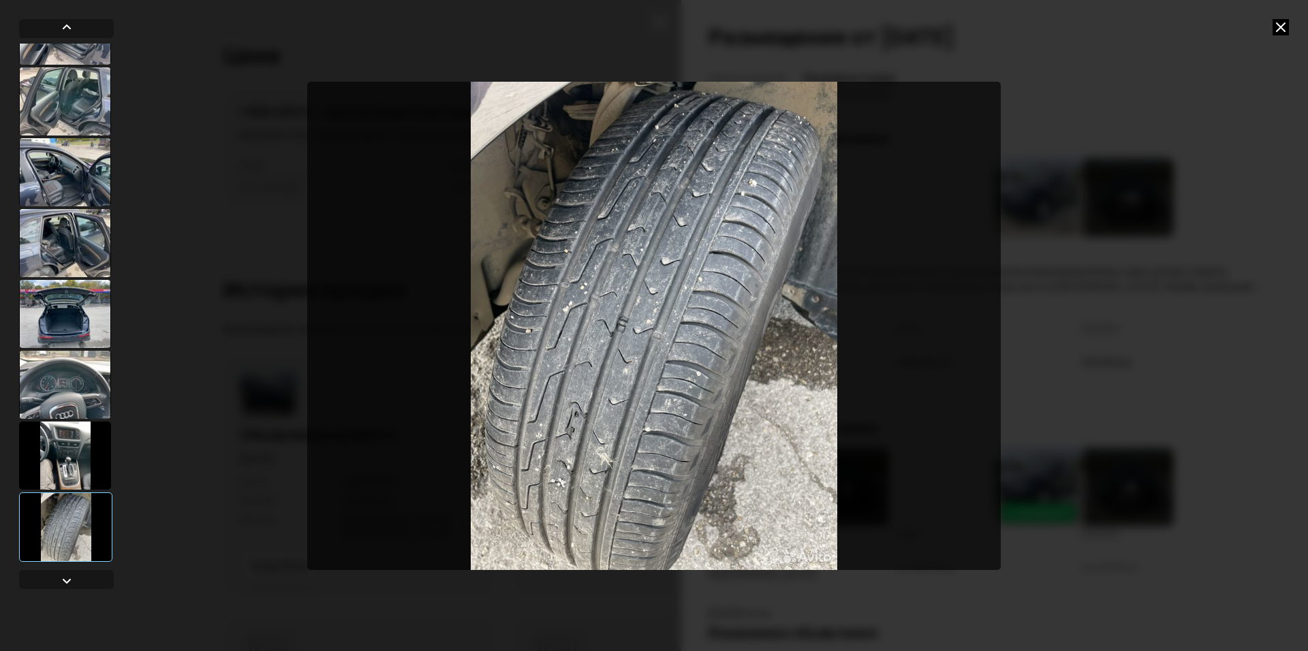
click at [84, 467] on div at bounding box center [65, 456] width 92 height 68
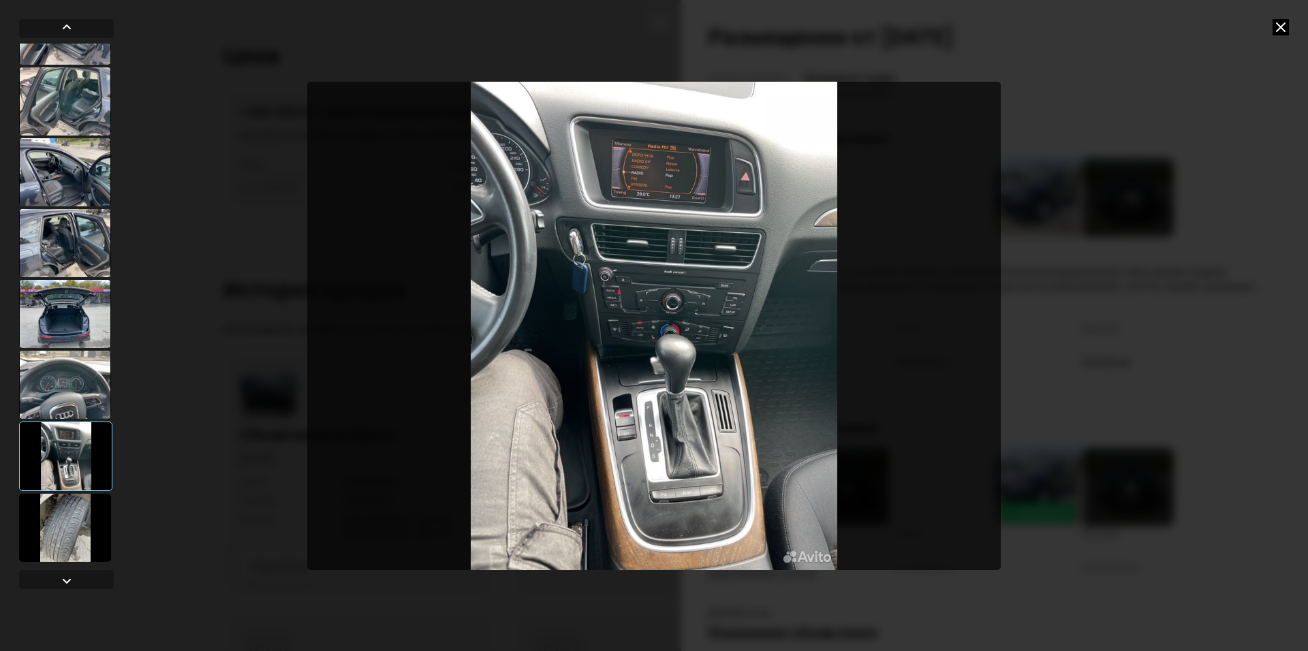
click at [60, 309] on div at bounding box center [65, 314] width 92 height 68
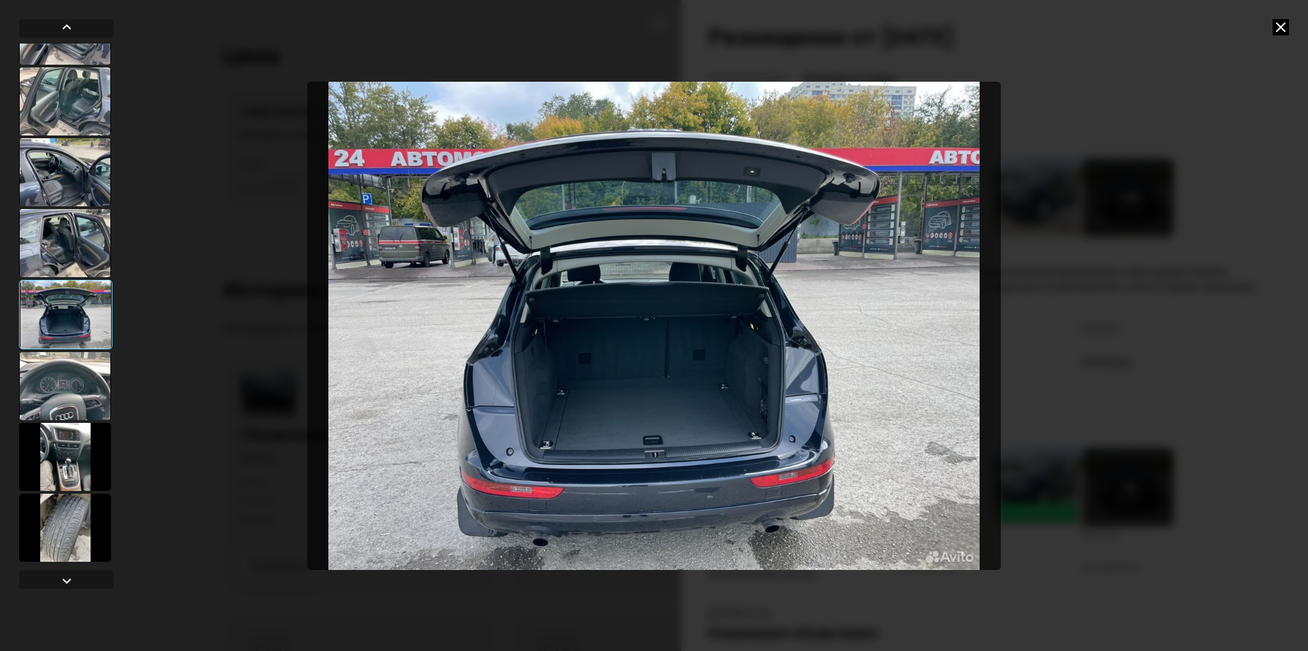
click at [72, 189] on div at bounding box center [65, 172] width 92 height 68
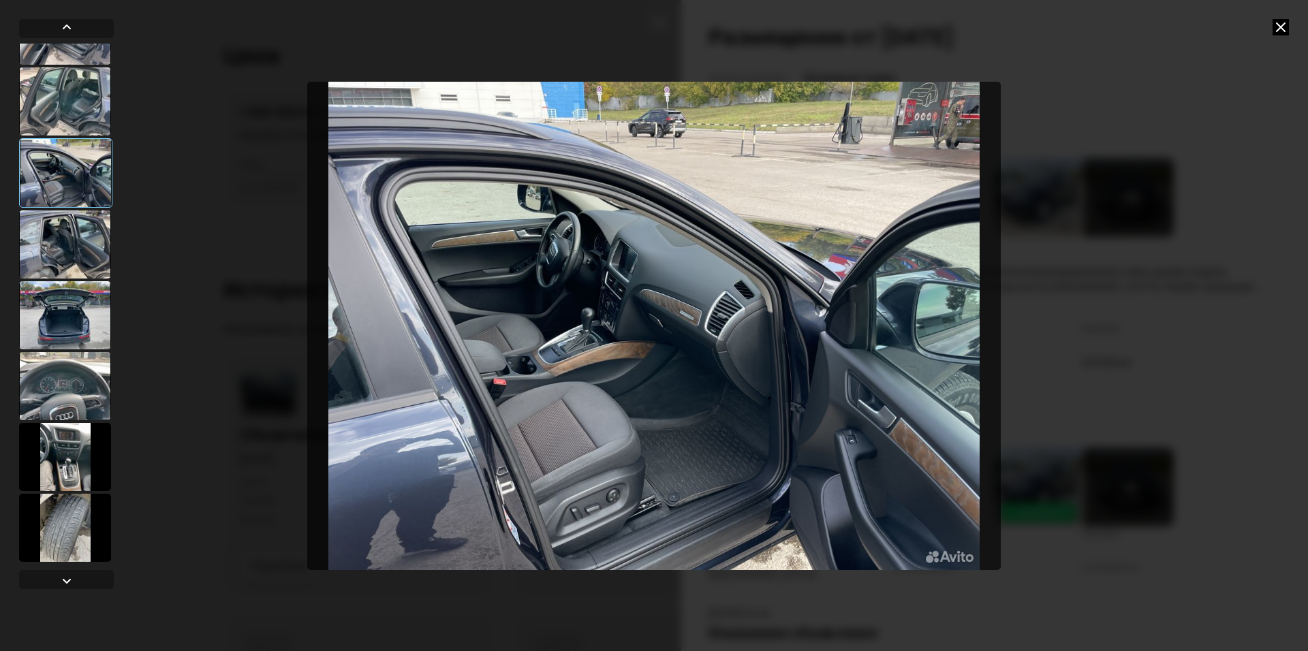
click at [49, 527] on div at bounding box center [65, 528] width 92 height 68
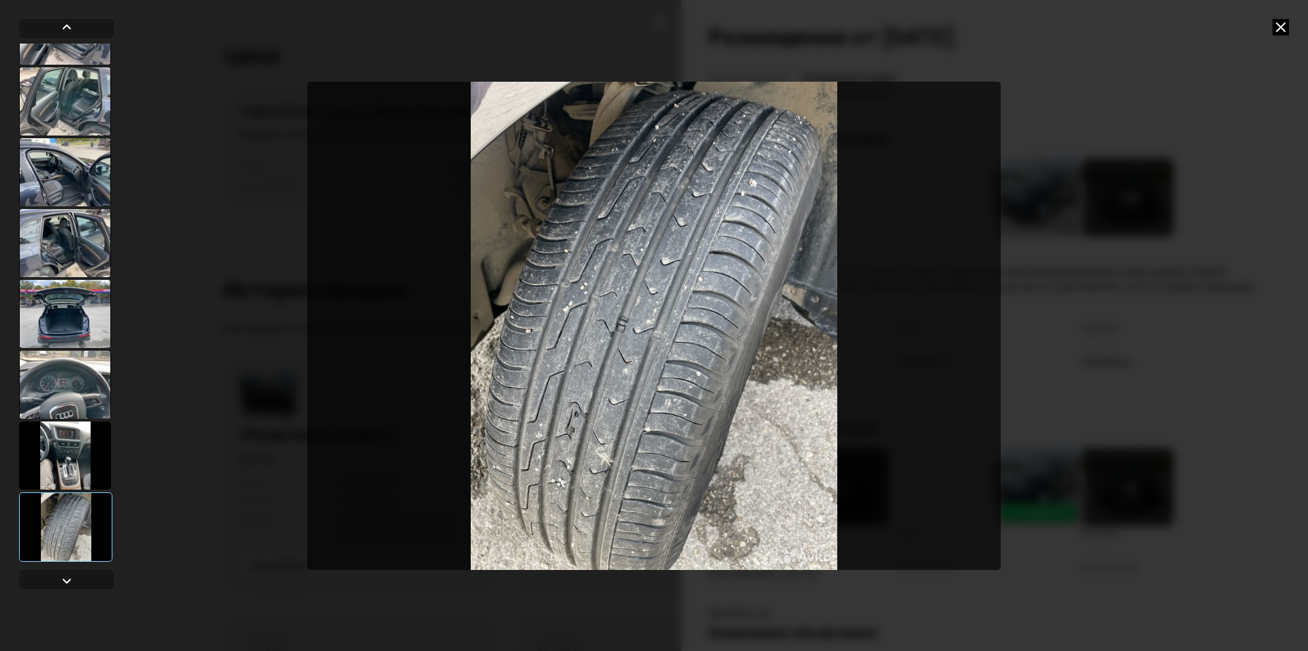
click at [74, 468] on div at bounding box center [65, 456] width 92 height 68
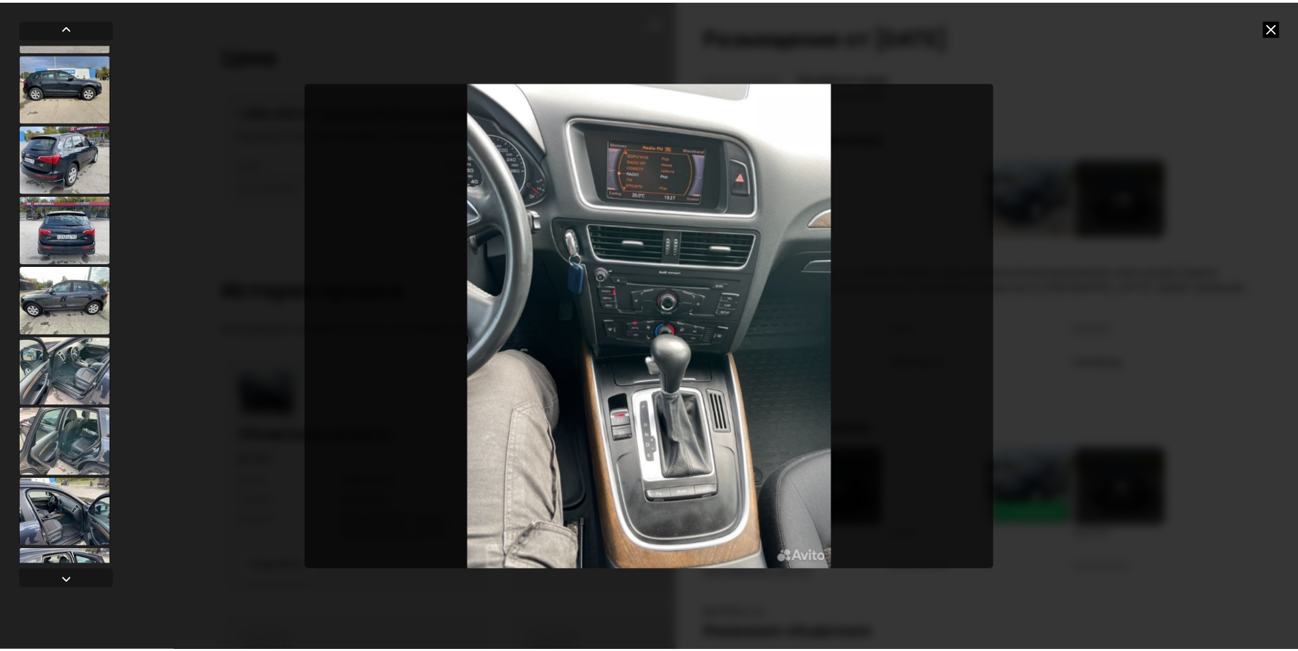
scroll to position [0, 0]
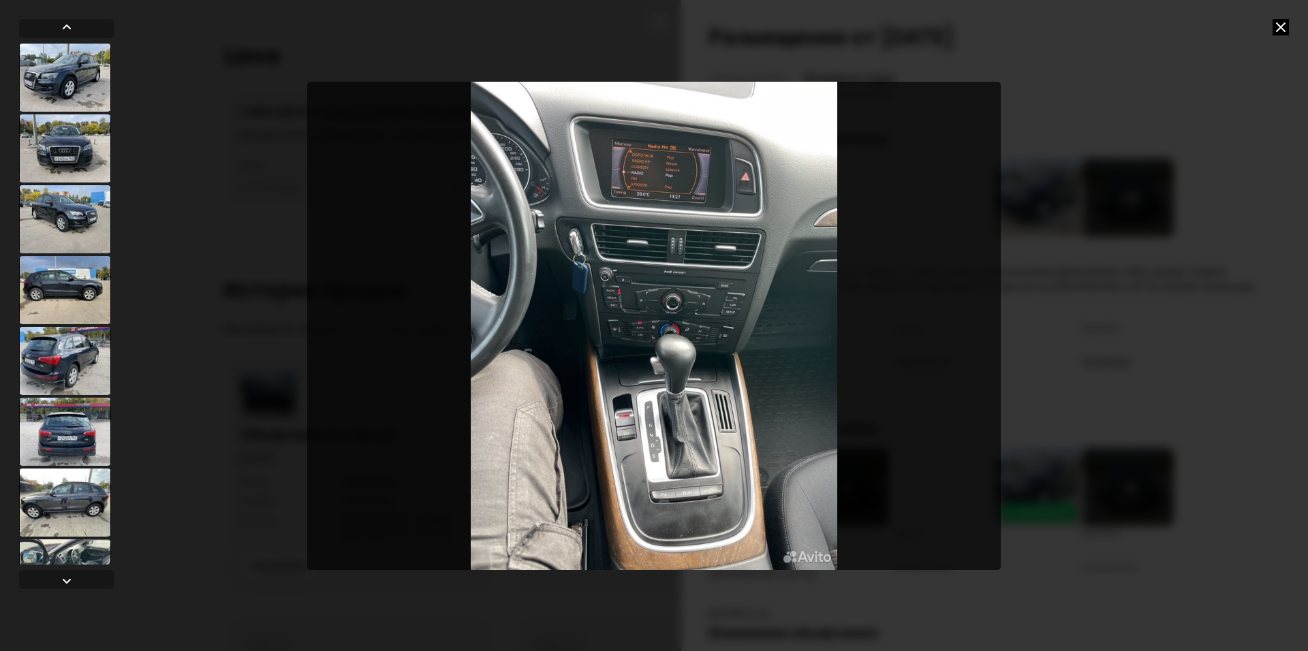
click at [1092, 416] on div at bounding box center [654, 325] width 1308 height 651
click at [1271, 24] on div at bounding box center [654, 325] width 1308 height 651
click at [1274, 23] on icon at bounding box center [1280, 27] width 16 height 16
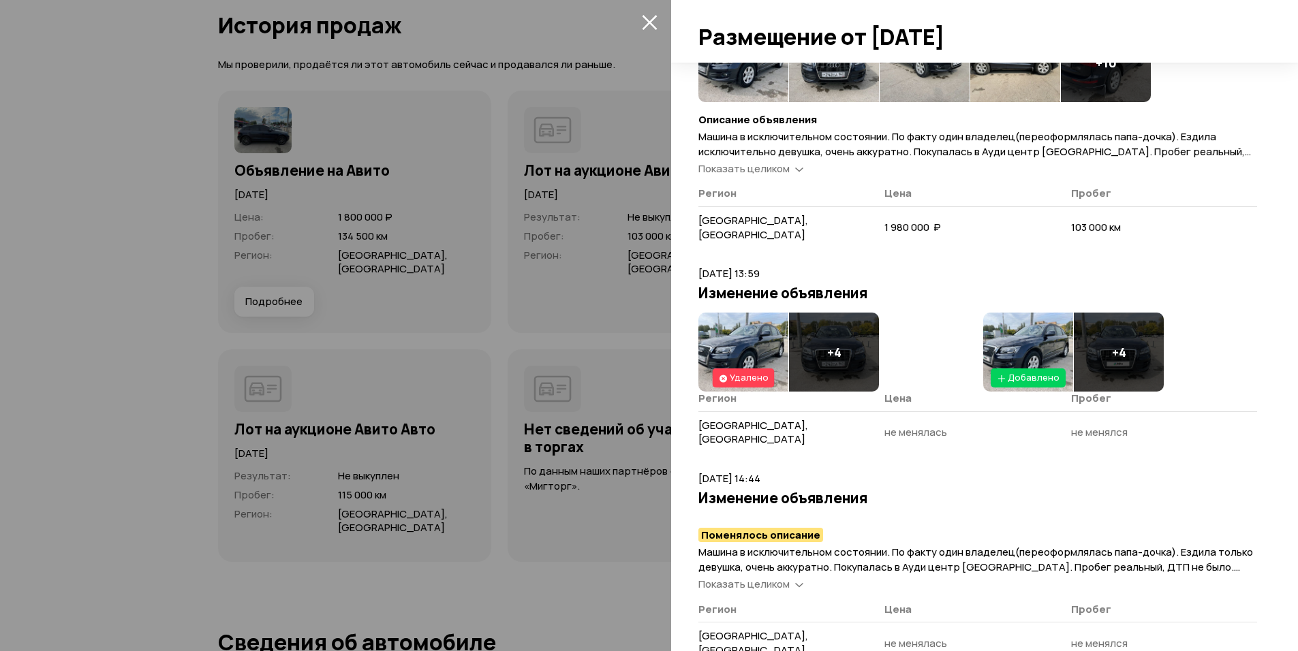
scroll to position [3864, 0]
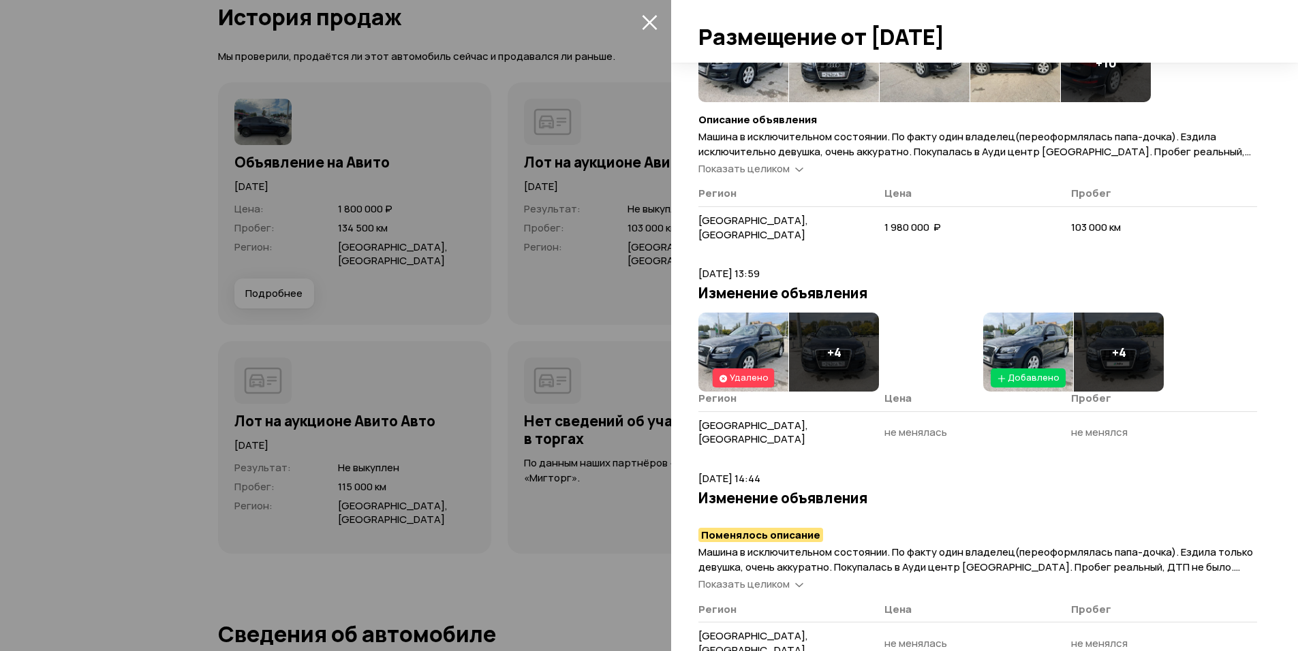
click at [782, 577] on span "Показать целиком" at bounding box center [743, 584] width 91 height 14
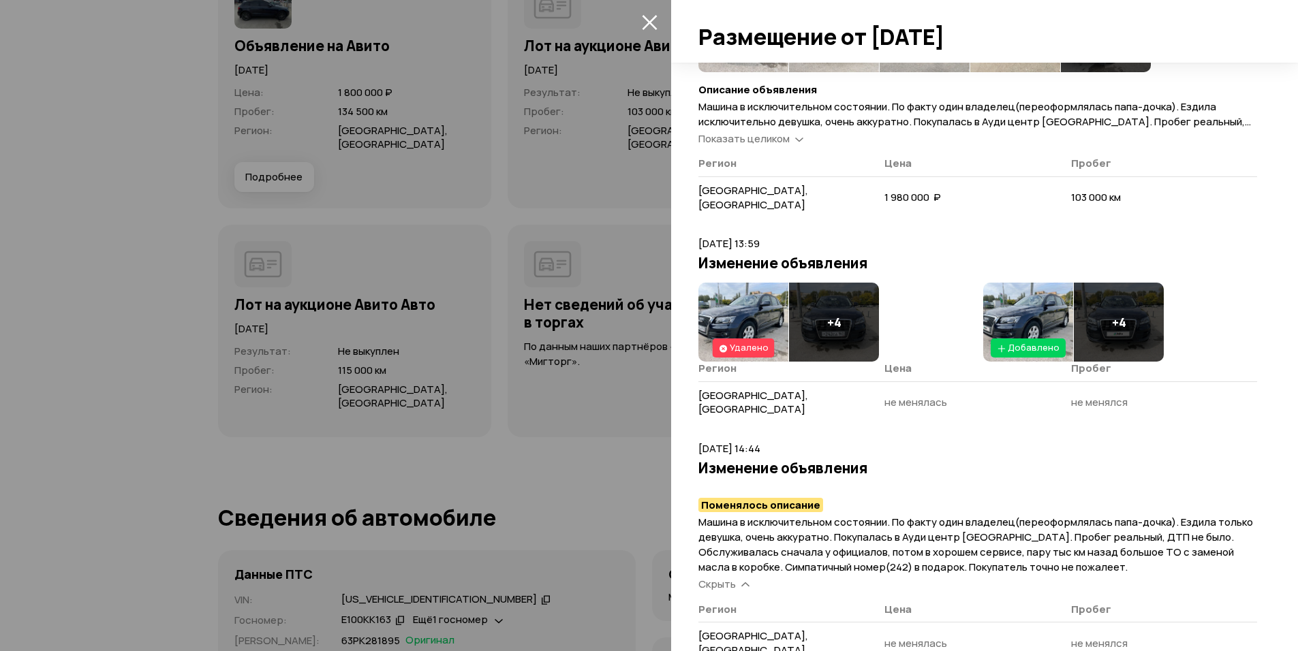
scroll to position [4000, 0]
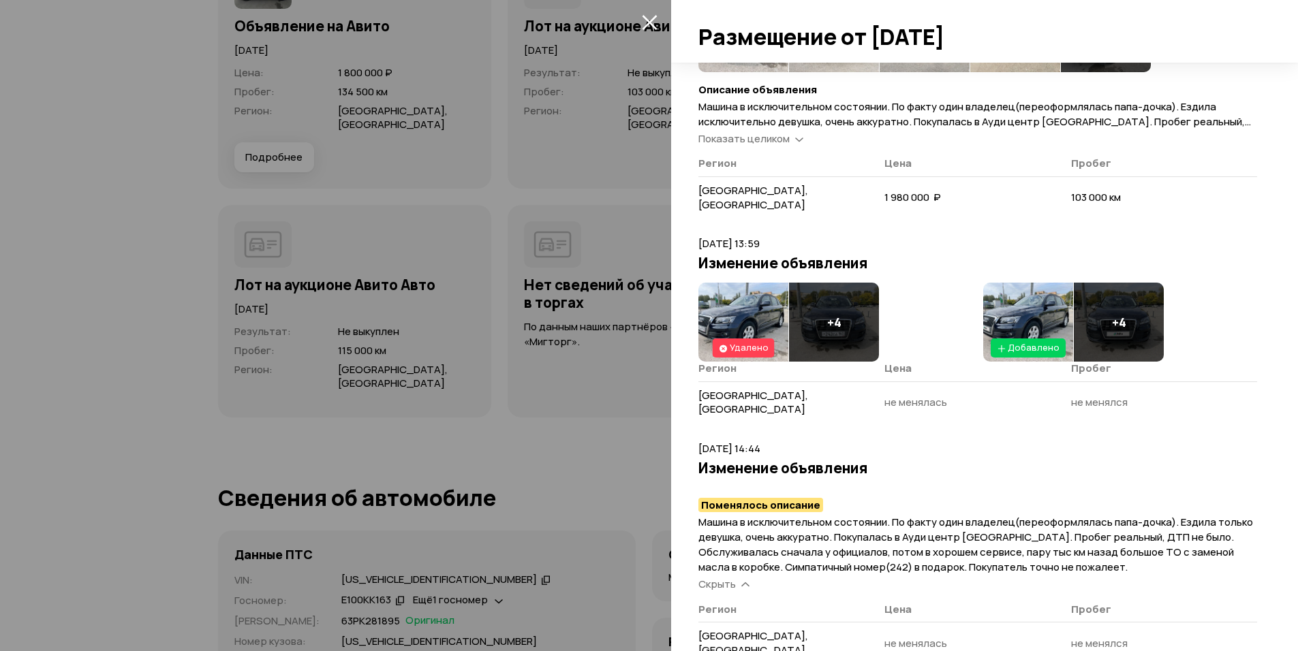
click at [738, 578] on div "Скрыть" at bounding box center [724, 585] width 57 height 14
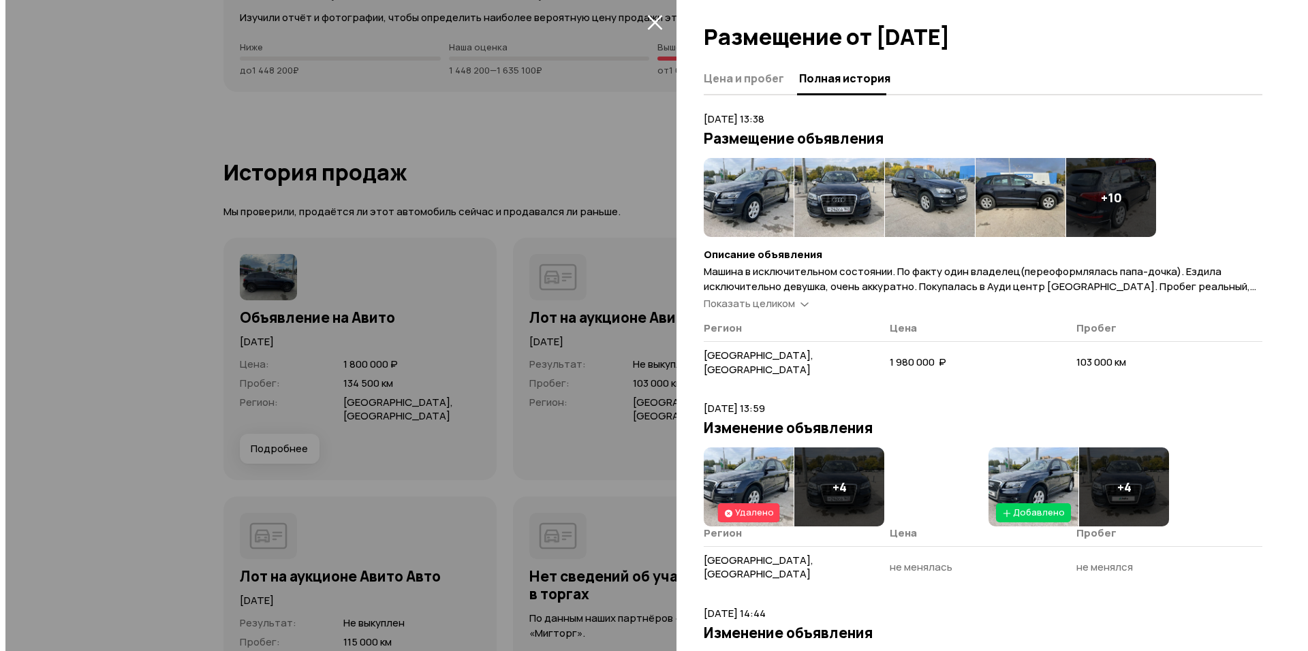
scroll to position [3659, 0]
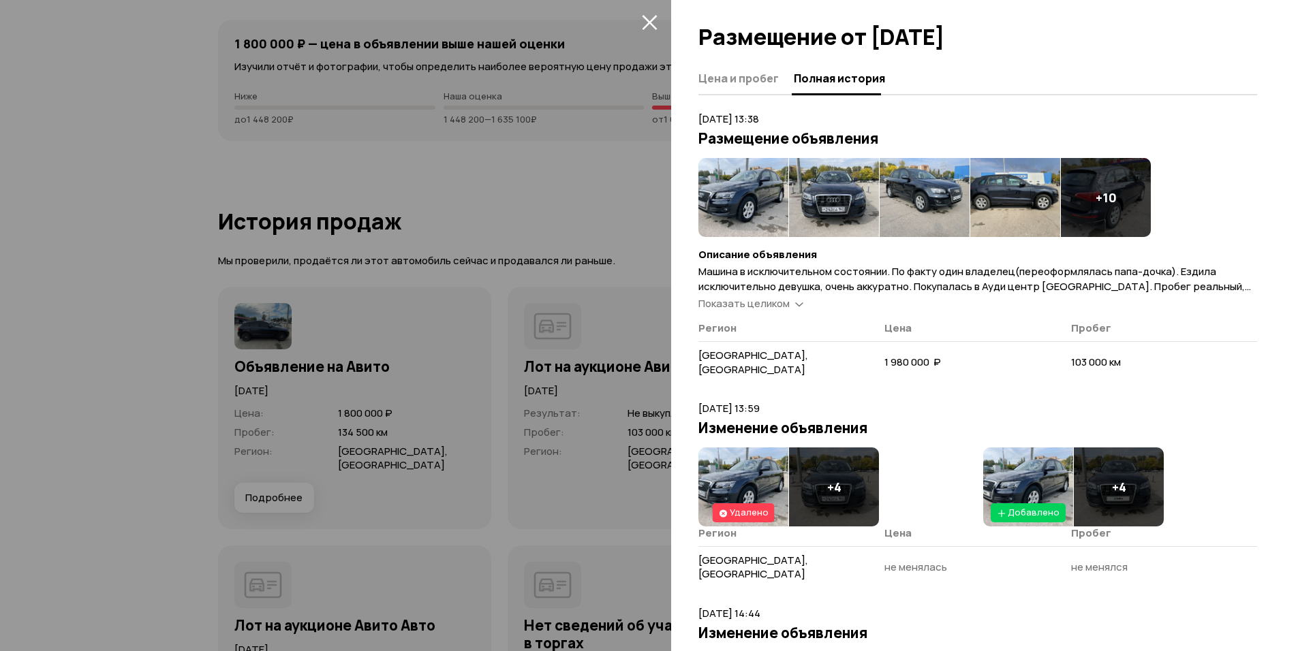
click at [1041, 463] on img at bounding box center [1028, 487] width 90 height 79
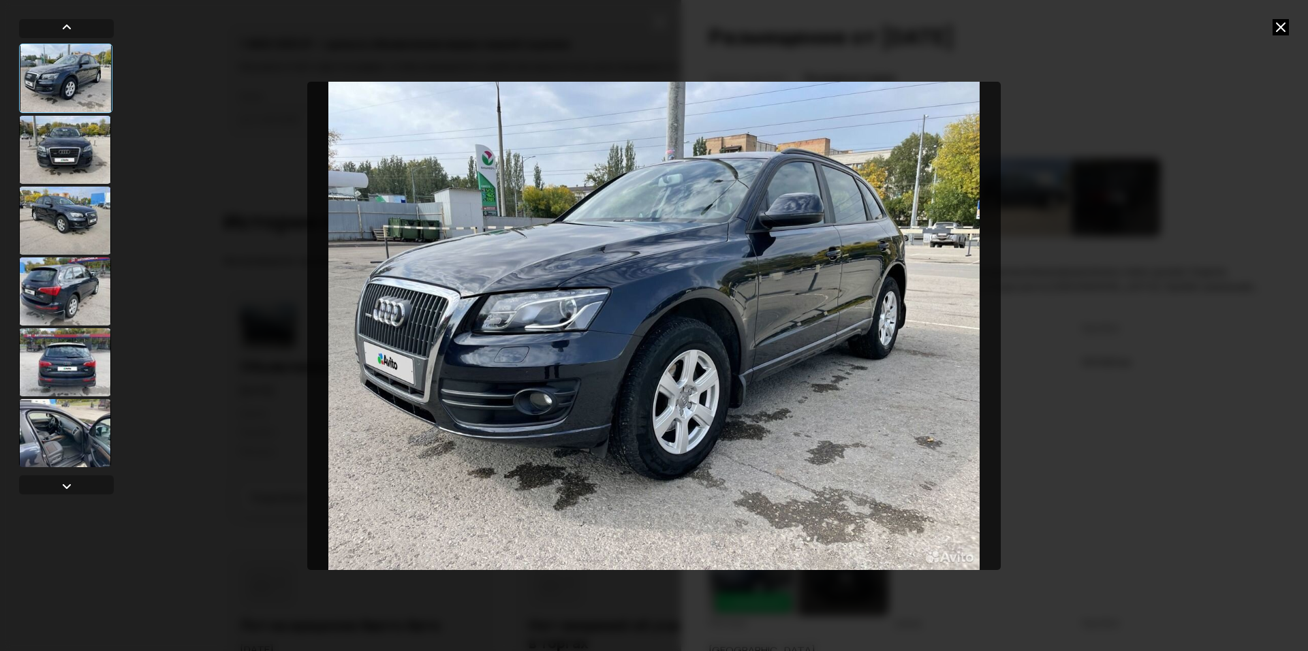
click at [63, 392] on div at bounding box center [65, 362] width 92 height 68
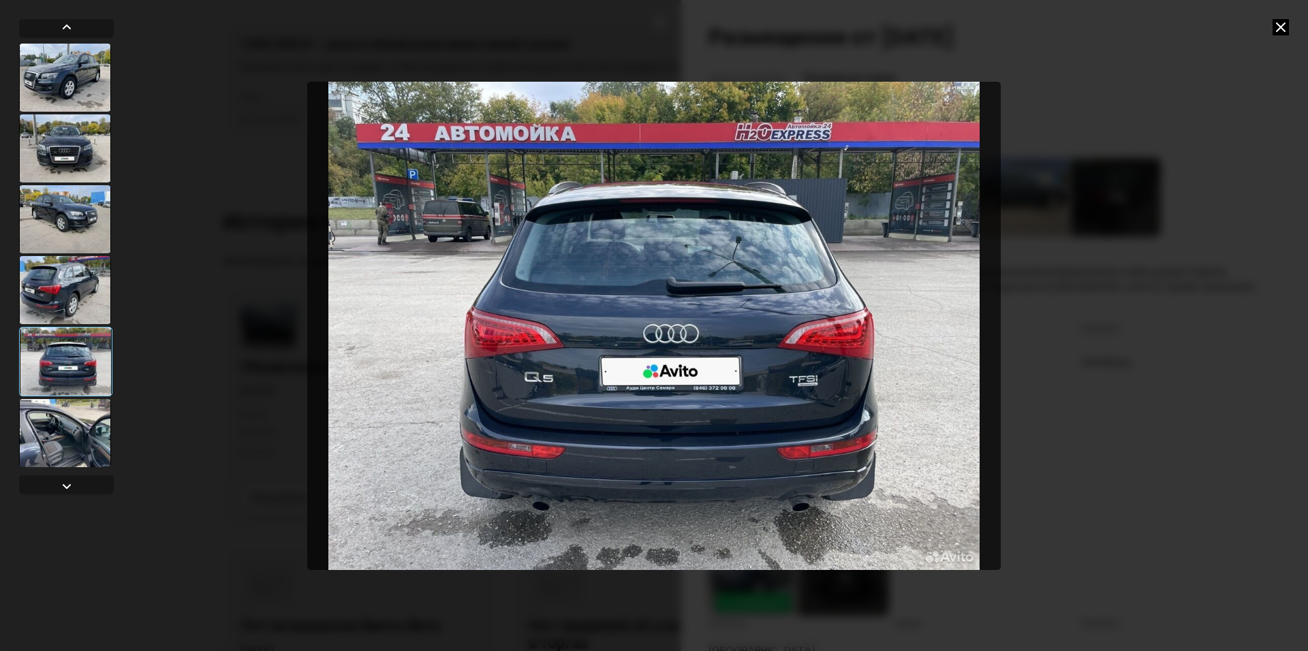
click at [79, 442] on div at bounding box center [65, 433] width 92 height 68
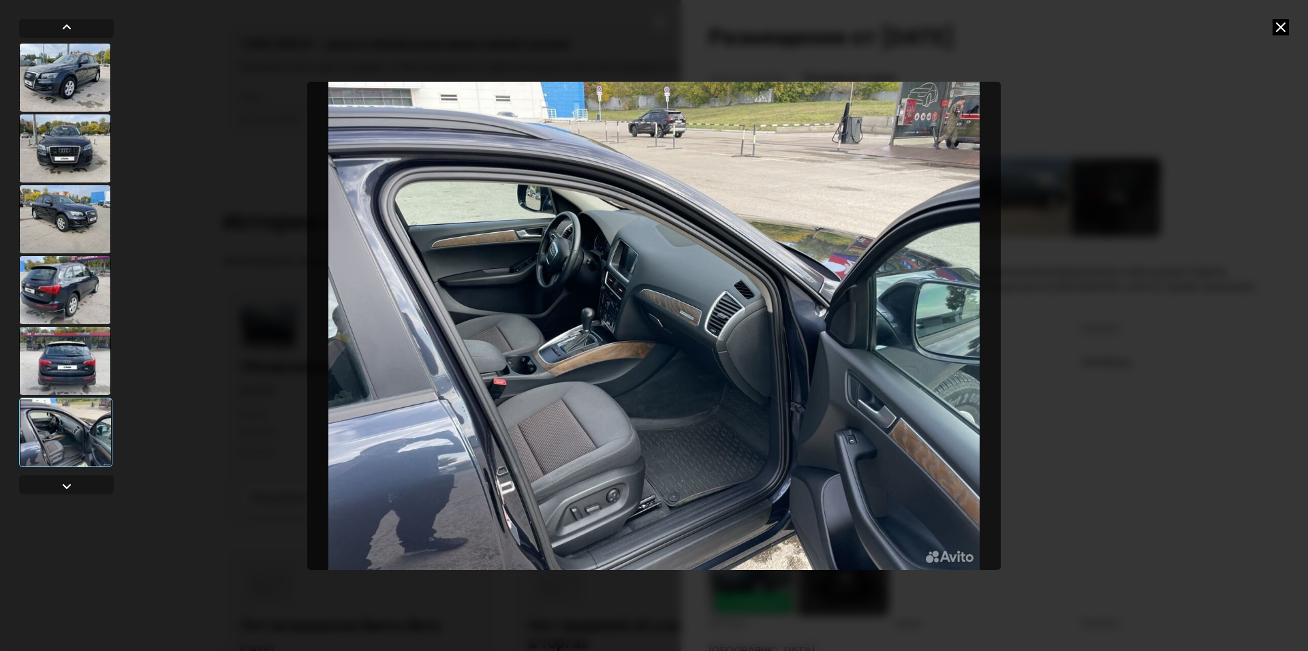
click at [1080, 373] on div at bounding box center [654, 325] width 1308 height 651
